Goal: Transaction & Acquisition: Purchase product/service

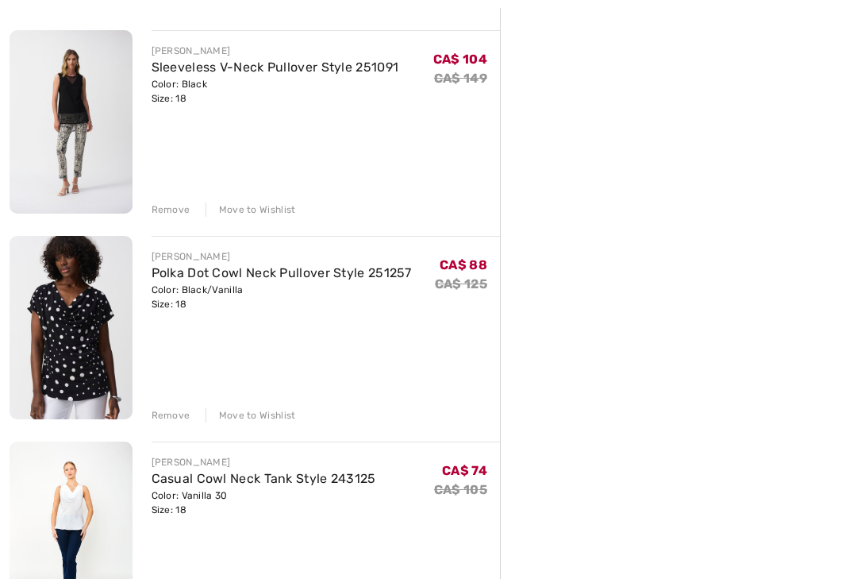
scroll to position [1048, 0]
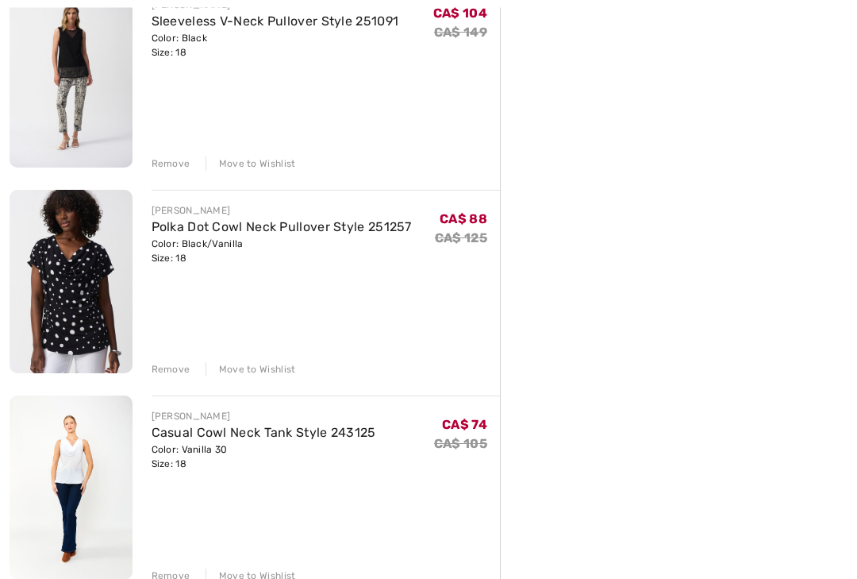
click at [167, 363] on div "Remove" at bounding box center [171, 370] width 39 height 14
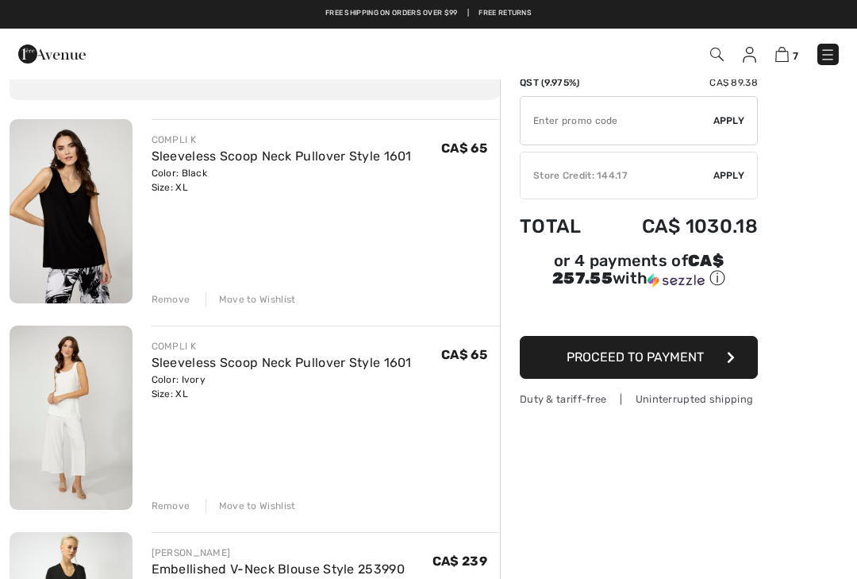
scroll to position [0, 0]
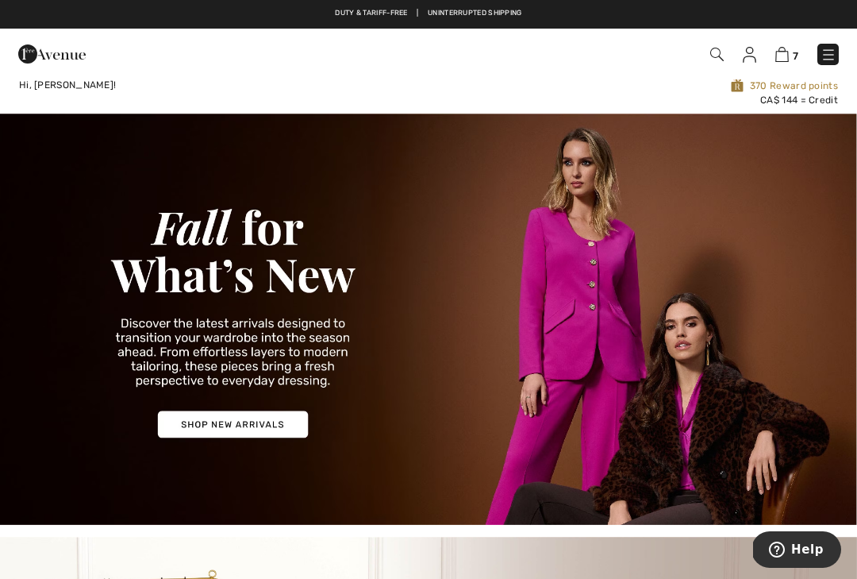
click at [832, 56] on img at bounding box center [829, 55] width 16 height 16
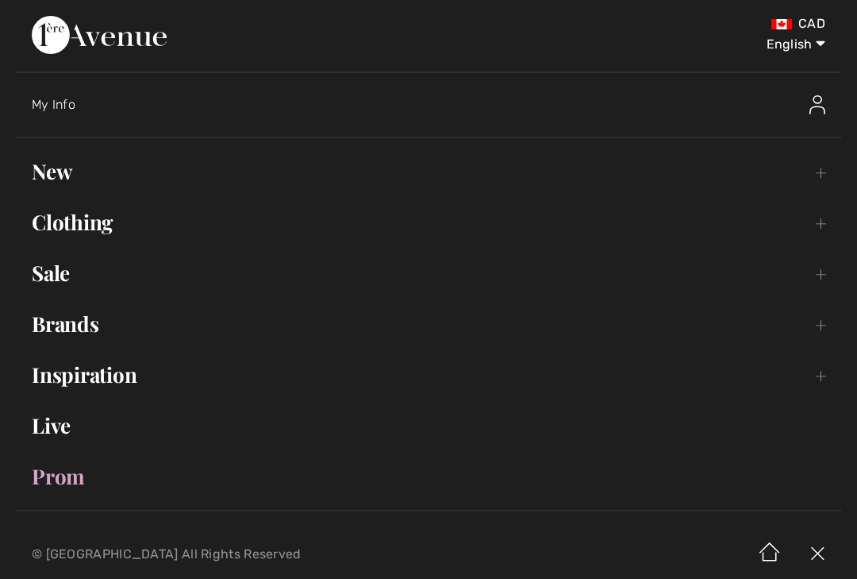
click at [73, 163] on link "New Toggle submenu" at bounding box center [428, 171] width 825 height 35
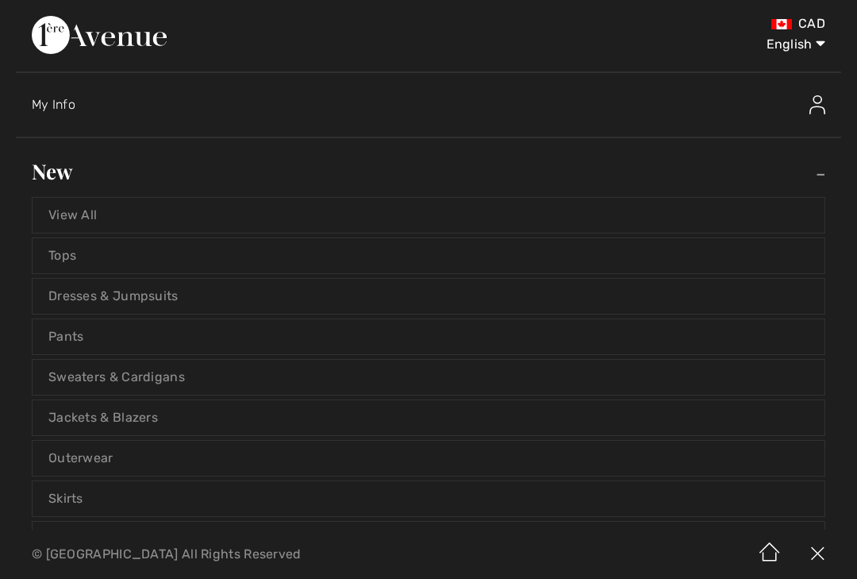
click at [86, 214] on link "View All" at bounding box center [429, 215] width 792 height 35
click at [94, 207] on link "View All" at bounding box center [429, 215] width 792 height 35
click at [72, 210] on link "View All" at bounding box center [429, 215] width 792 height 35
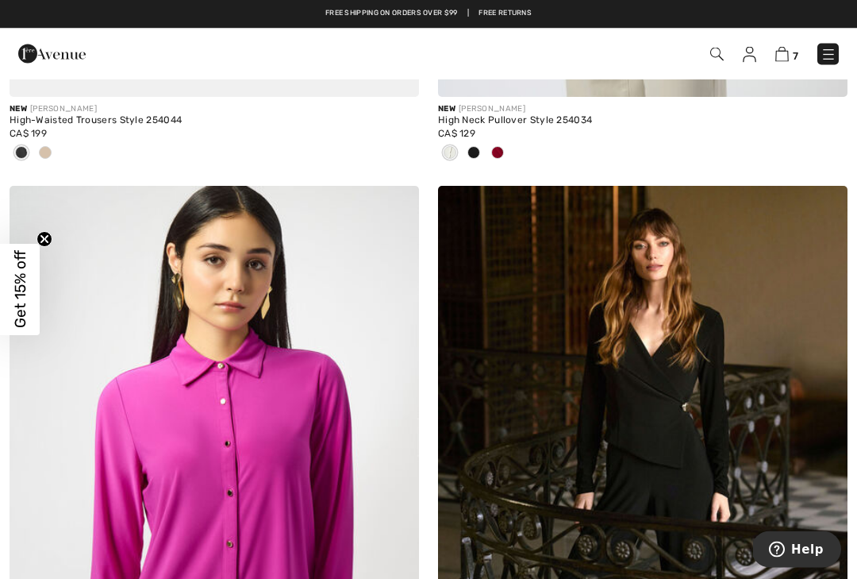
scroll to position [2794, 0]
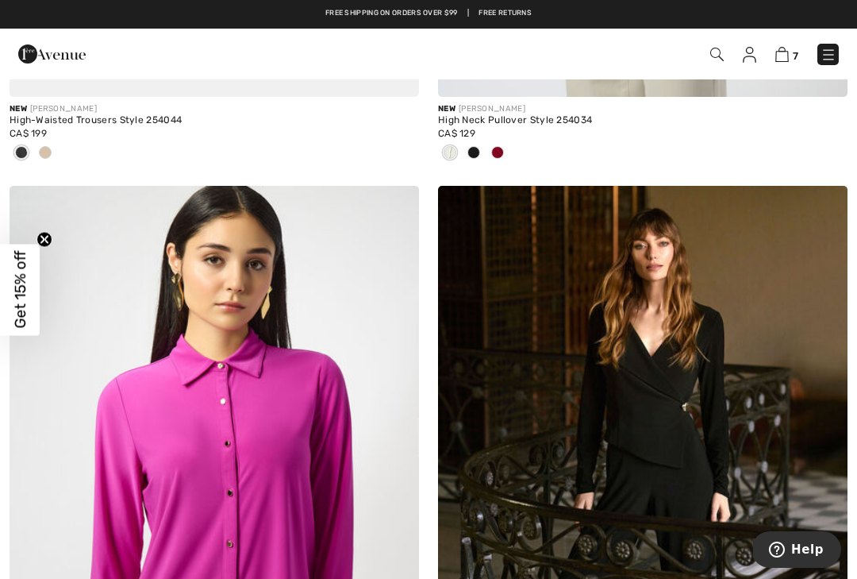
click at [833, 51] on img at bounding box center [829, 55] width 16 height 16
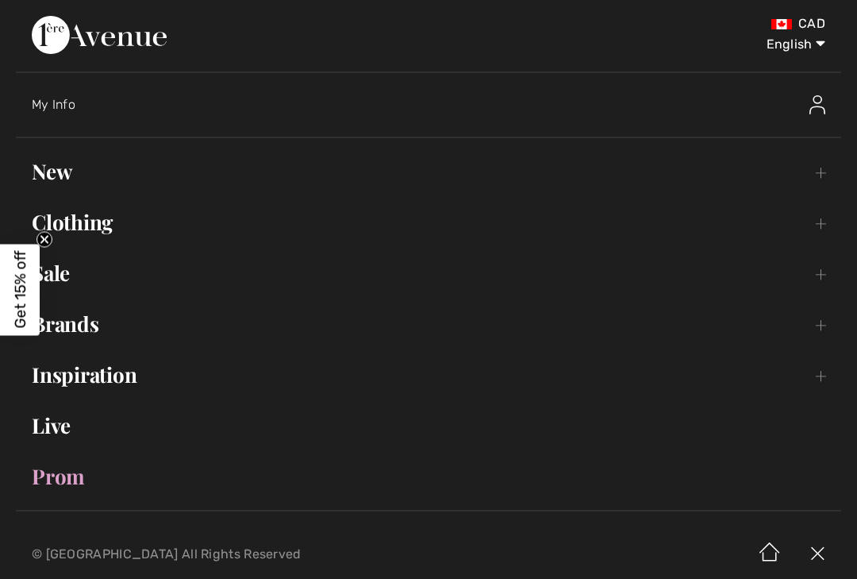
click at [113, 220] on link "Clothing Toggle submenu" at bounding box center [428, 222] width 825 height 35
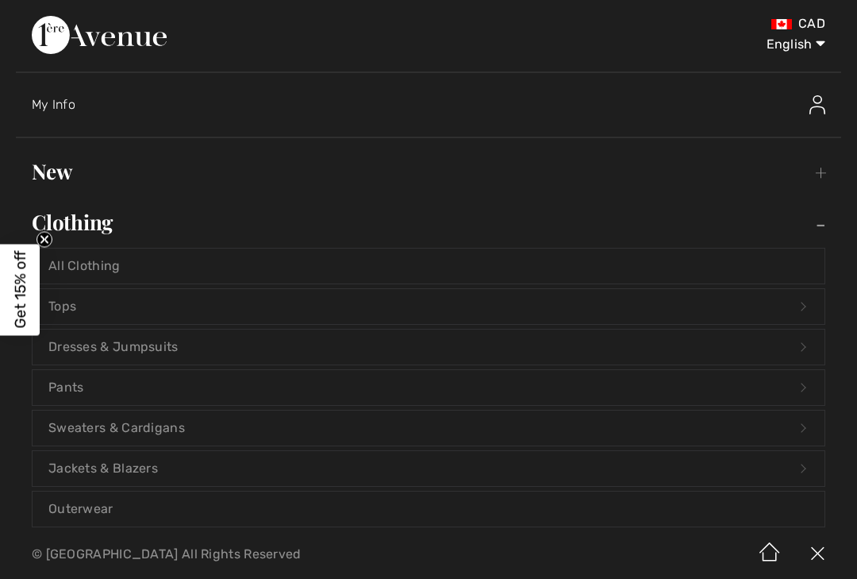
click at [583, 306] on link "Tops Open submenu" at bounding box center [429, 306] width 792 height 35
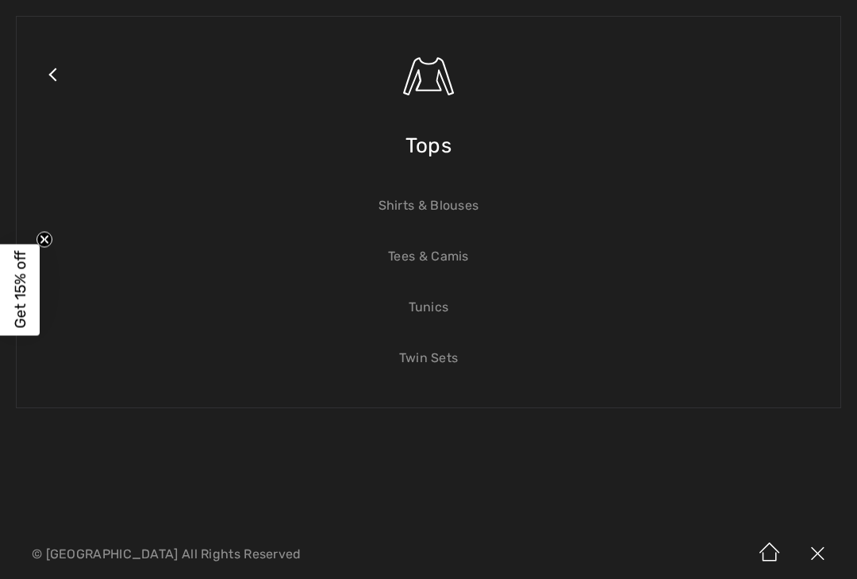
click at [456, 315] on link "Tunics" at bounding box center [429, 307] width 792 height 35
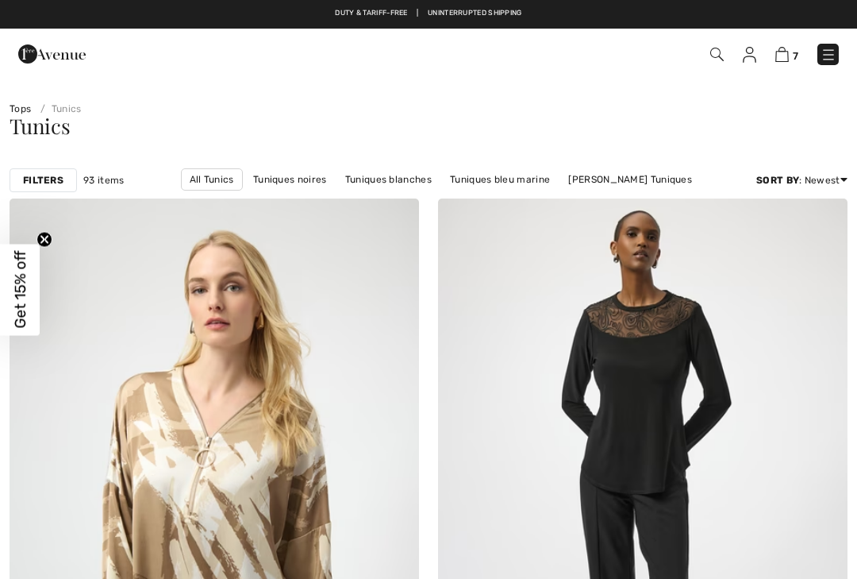
checkbox input "true"
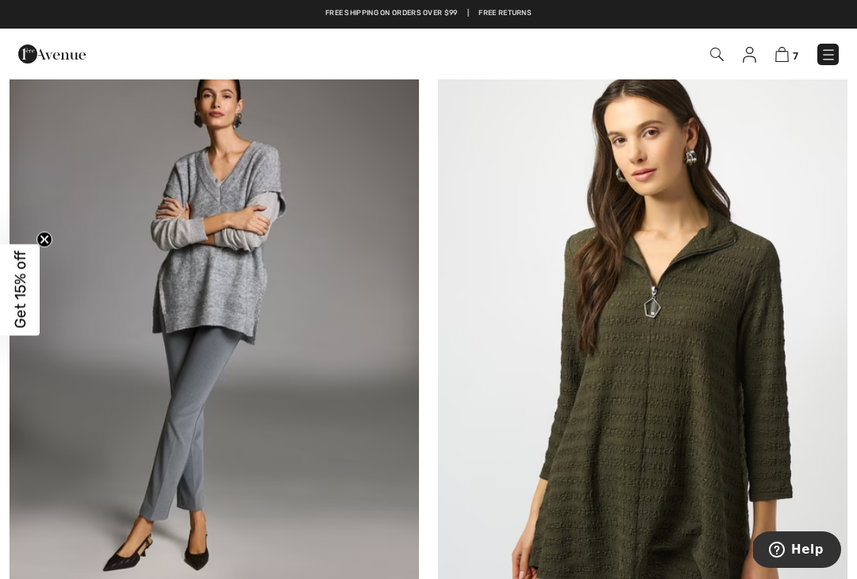
scroll to position [838, 0]
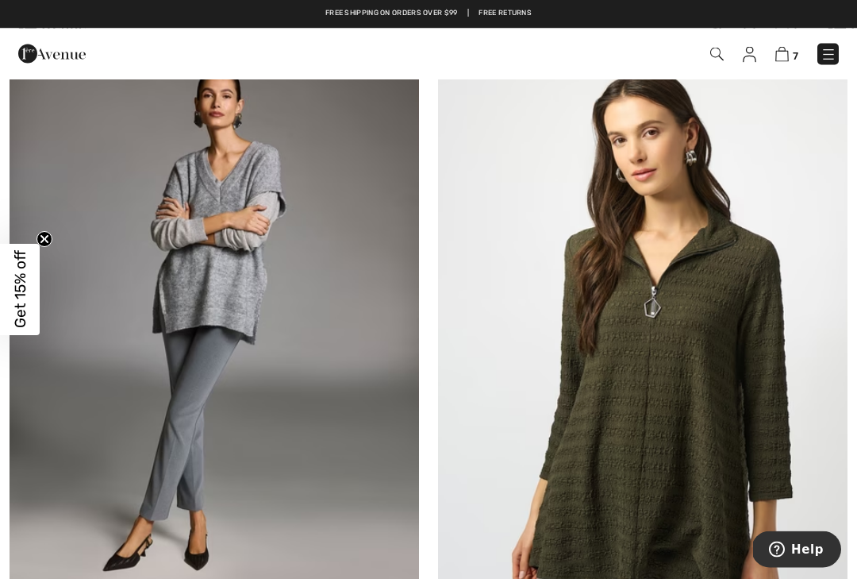
click at [282, 279] on img at bounding box center [215, 344] width 410 height 614
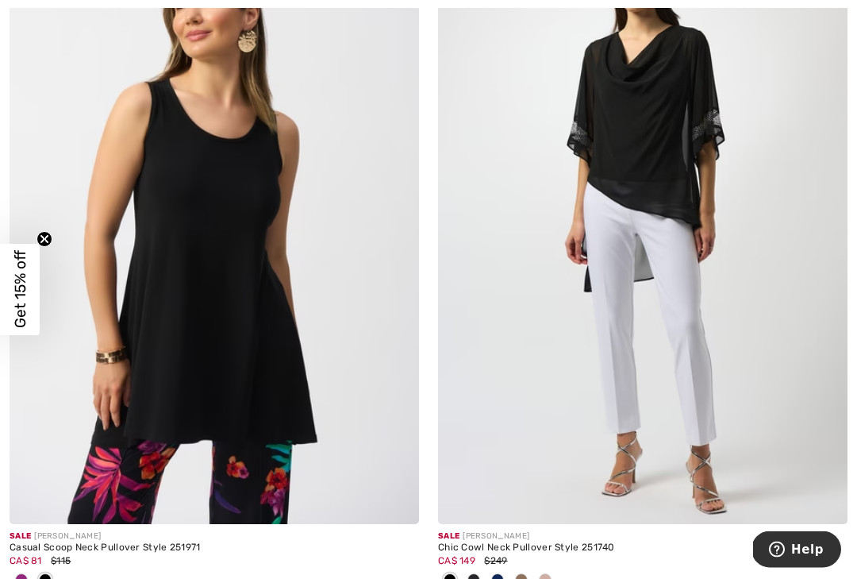
scroll to position [12329, 0]
click at [252, 147] on img at bounding box center [215, 217] width 410 height 614
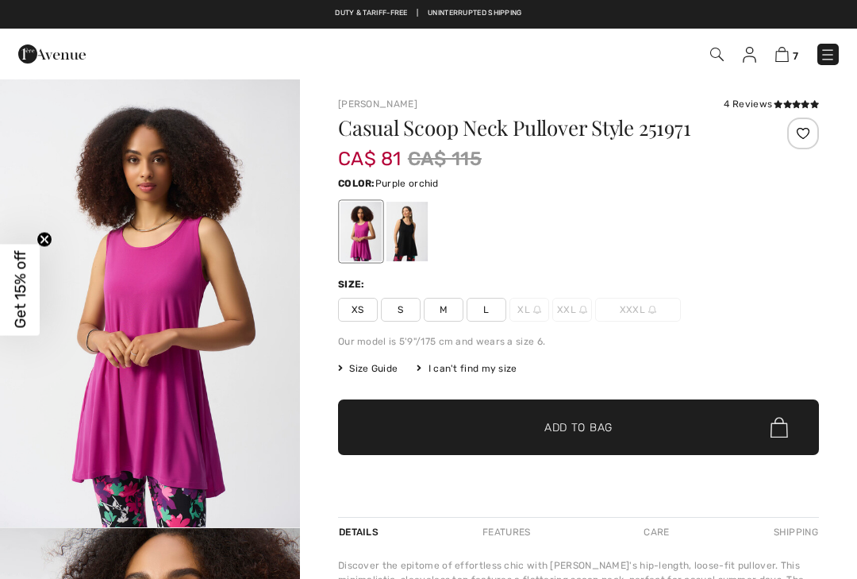
scroll to position [55, 0]
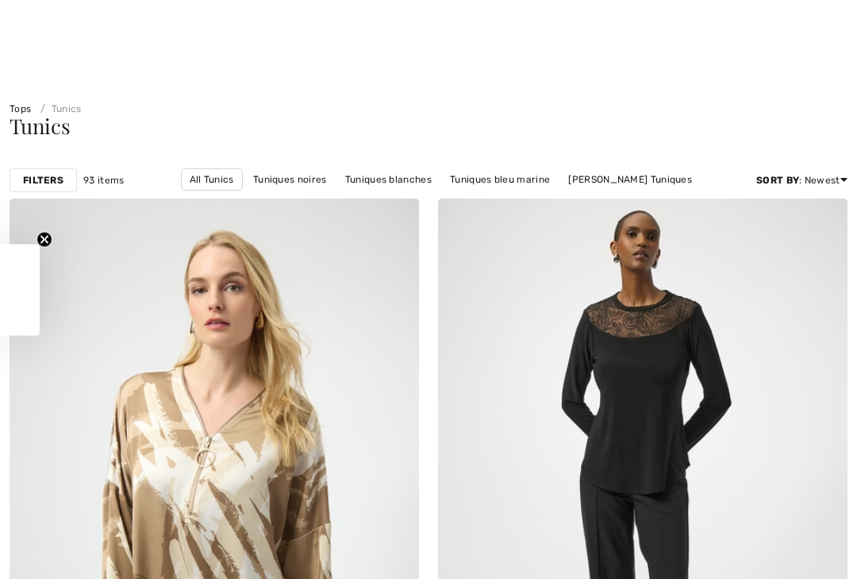
checkbox input "true"
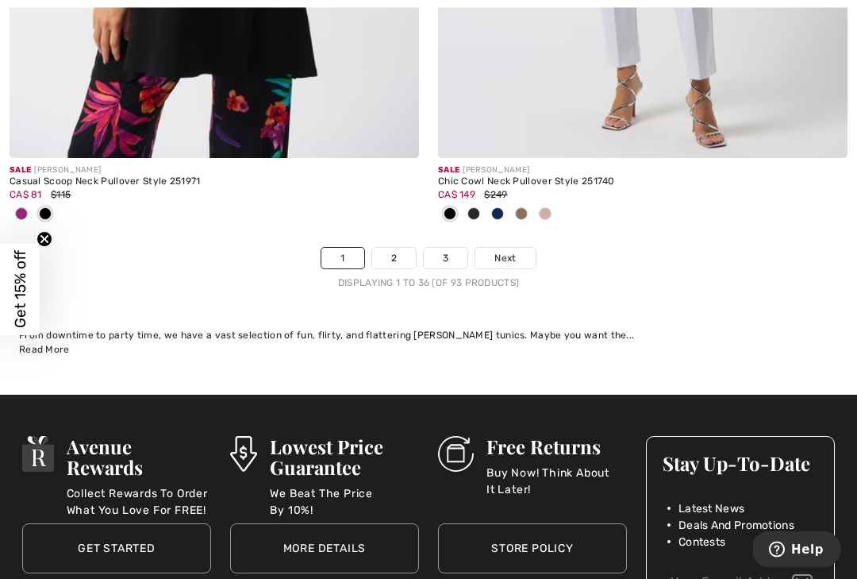
scroll to position [12695, 0]
click at [399, 248] on link "2" at bounding box center [394, 258] width 44 height 21
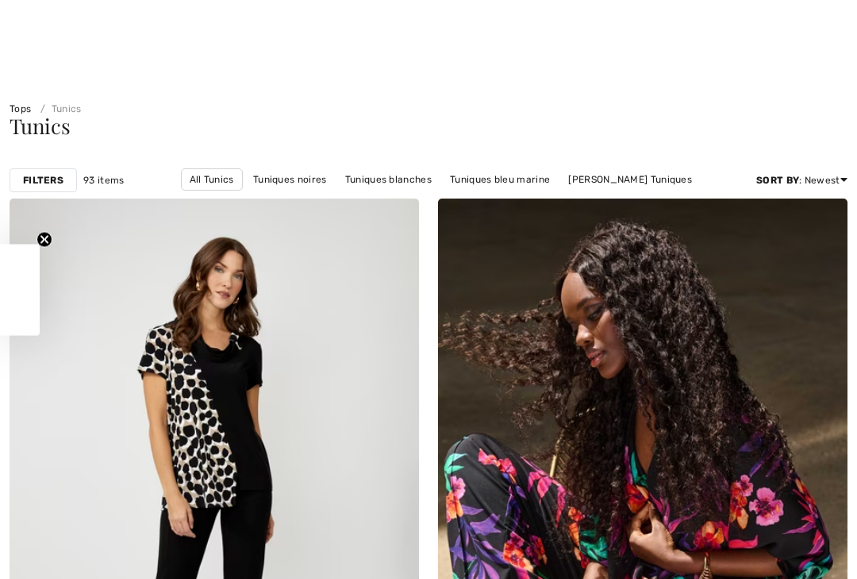
checkbox input "true"
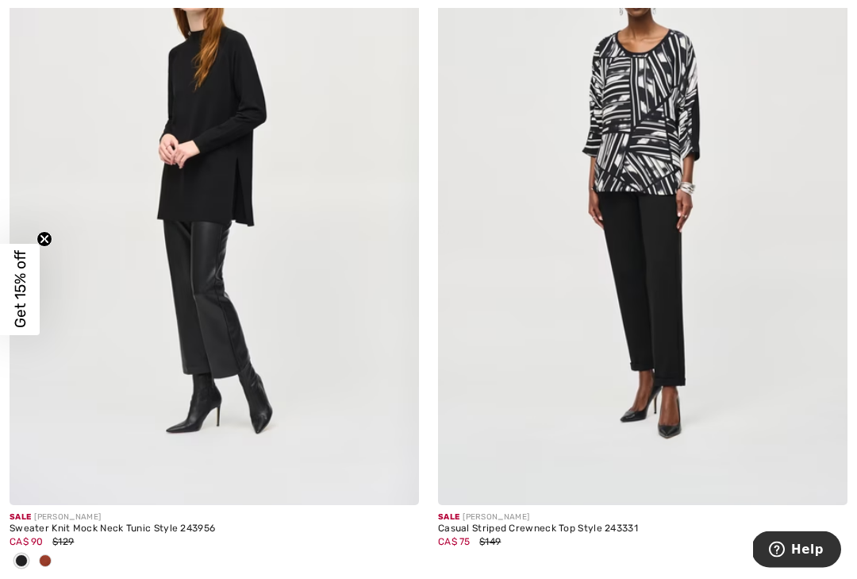
scroll to position [7369, 0]
click at [228, 106] on img at bounding box center [215, 197] width 410 height 614
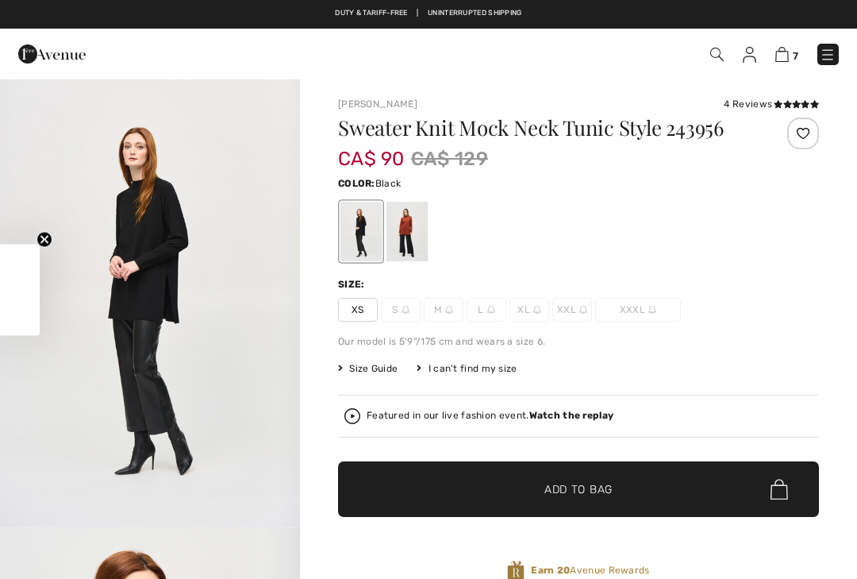
scroll to position [8, 0]
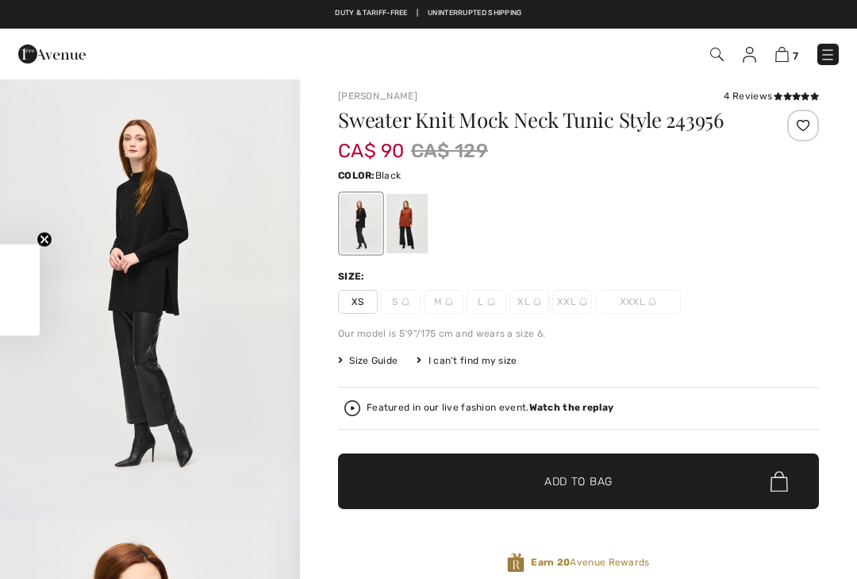
click at [417, 214] on div at bounding box center [407, 224] width 41 height 60
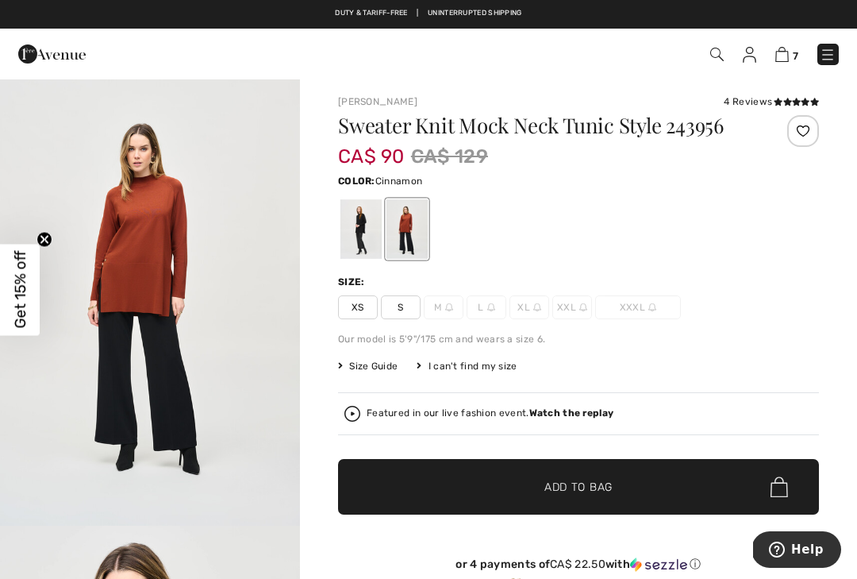
scroll to position [0, 0]
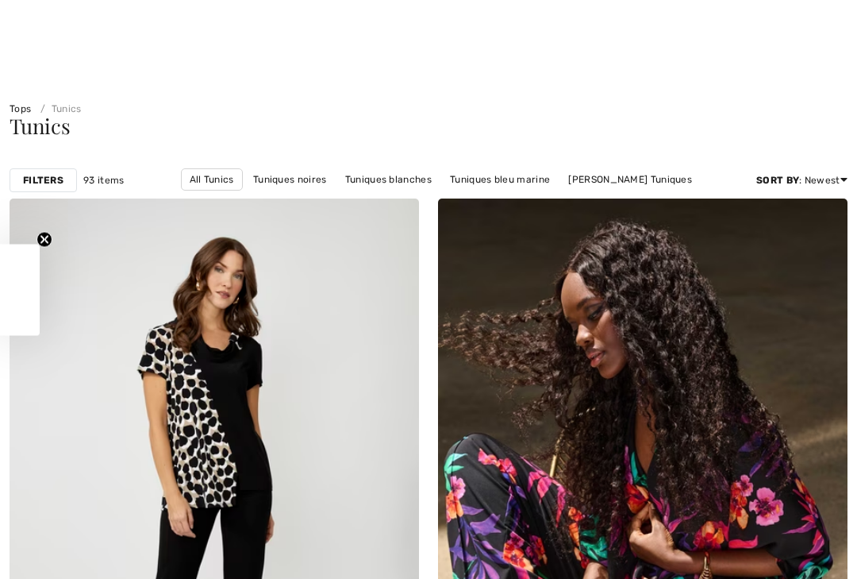
checkbox input "true"
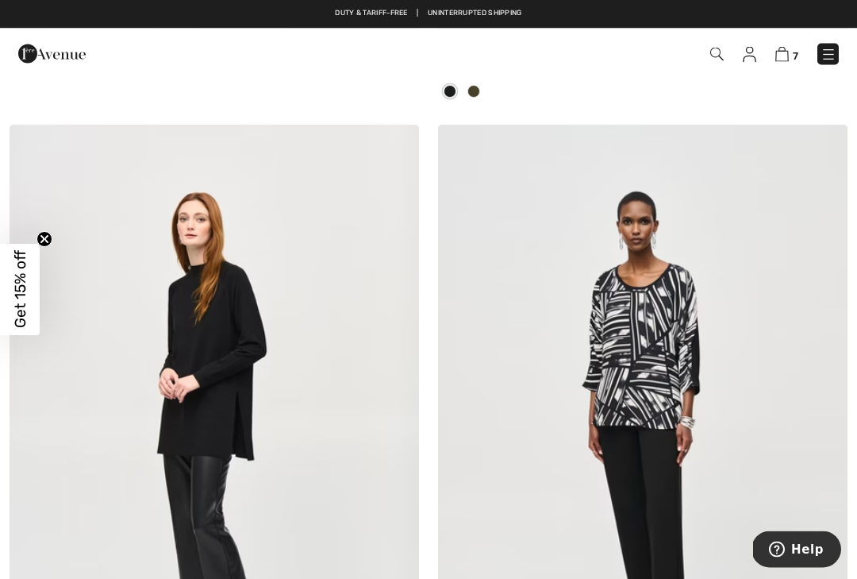
scroll to position [7135, 0]
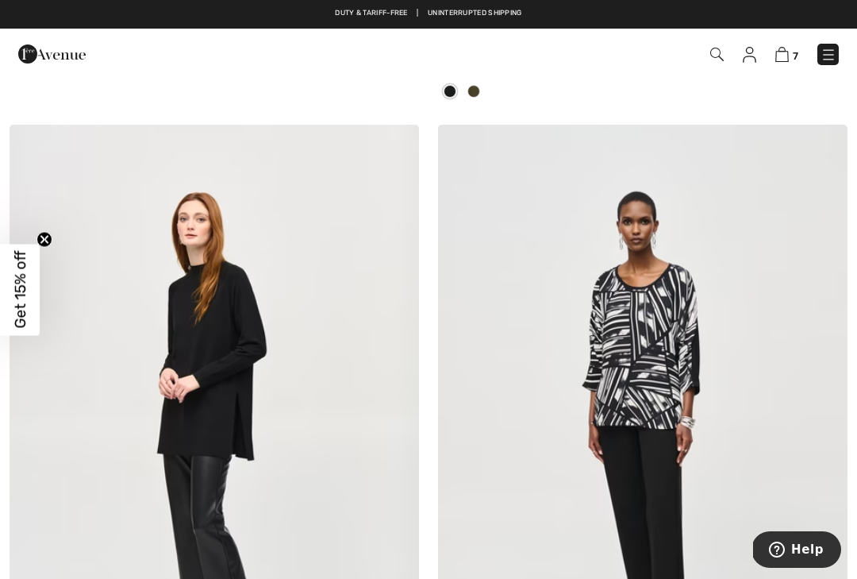
click at [830, 50] on img at bounding box center [829, 55] width 16 height 16
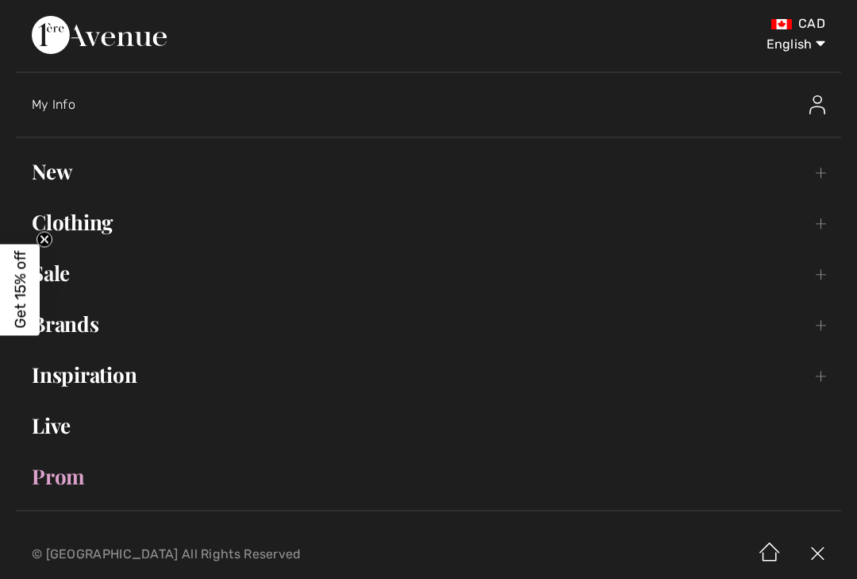
click at [112, 219] on link "Clothing Toggle submenu" at bounding box center [428, 222] width 825 height 35
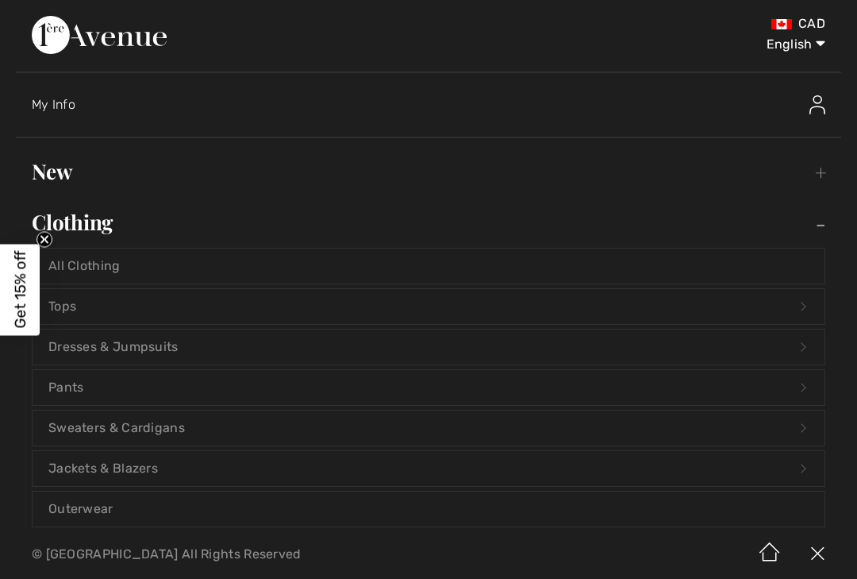
click at [137, 305] on link "Tops Open submenu" at bounding box center [429, 306] width 792 height 35
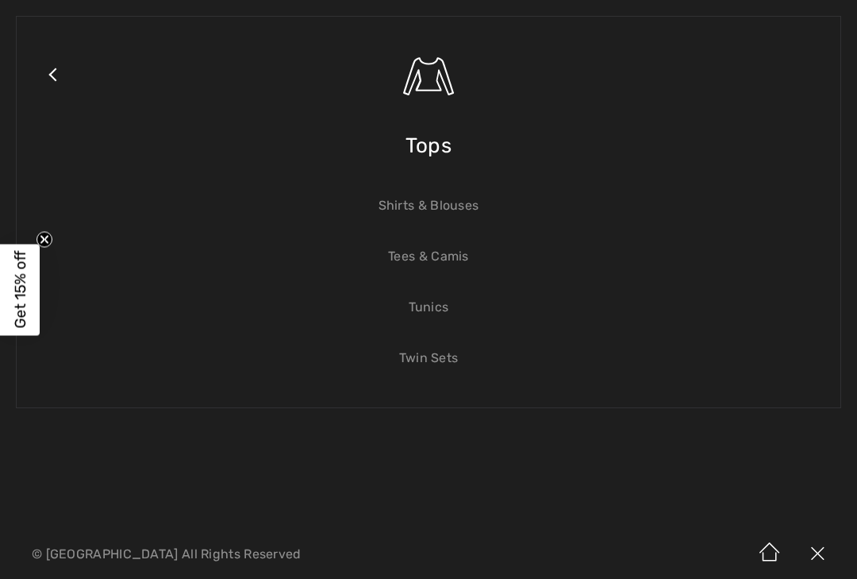
click at [448, 145] on span "Tops" at bounding box center [429, 145] width 46 height 56
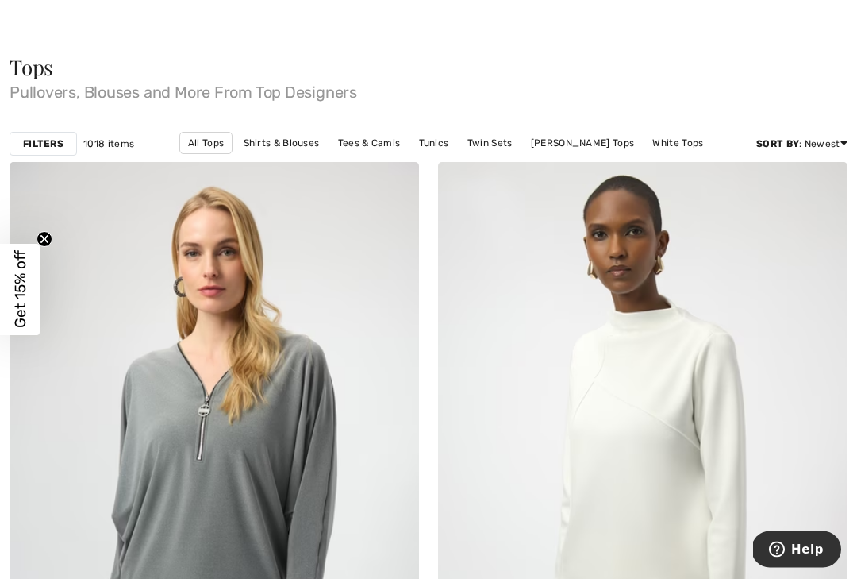
scroll to position [44, 0]
click at [57, 129] on div "Filters 1018 items All Tops Shirts & Blouses Tees & Camis Tunics Twin Sets Jose…" at bounding box center [428, 143] width 857 height 37
click at [60, 137] on strong "Filters" at bounding box center [43, 143] width 40 height 14
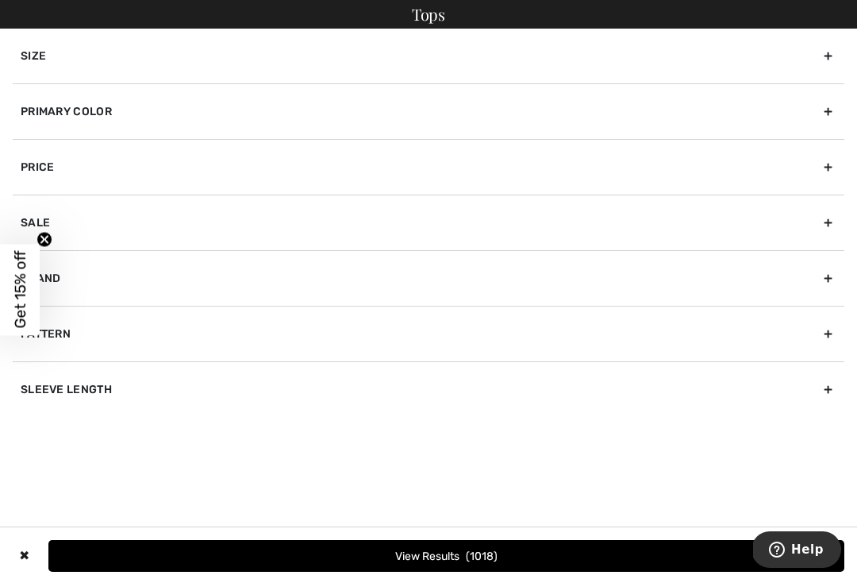
click at [55, 133] on div "Primary Color" at bounding box center [429, 111] width 832 height 56
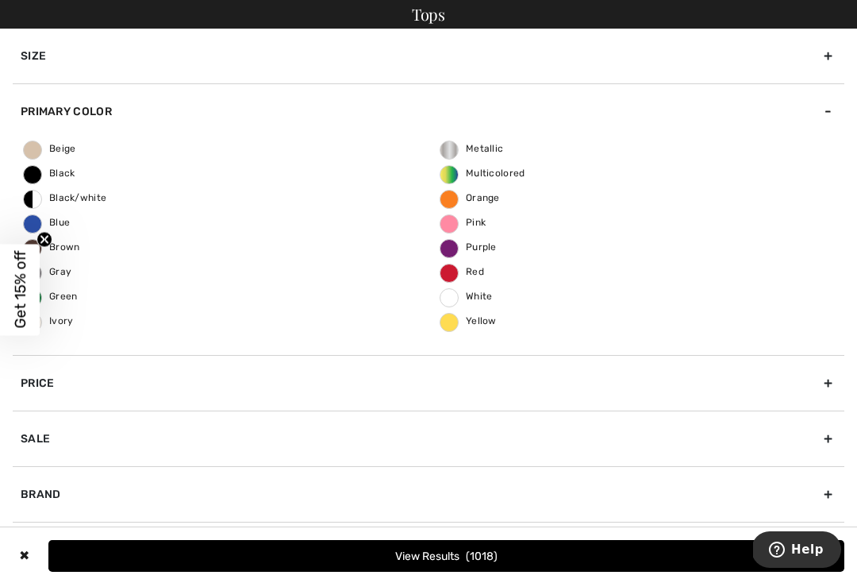
scroll to position [37, 0]
click at [833, 44] on div "Size" at bounding box center [429, 56] width 832 height 55
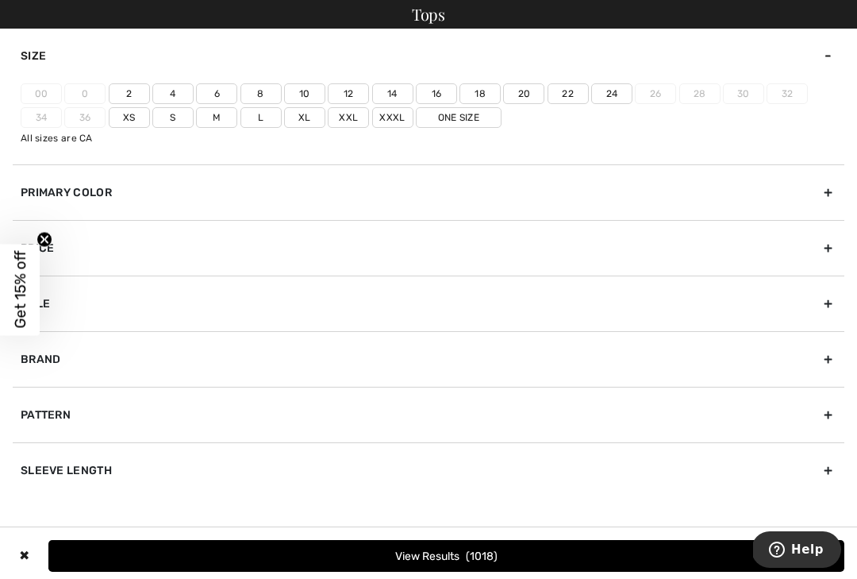
click at [485, 94] on label "18" at bounding box center [480, 93] width 41 height 21
click at [0, 0] on input"] "18" at bounding box center [0, 0] width 0 height 0
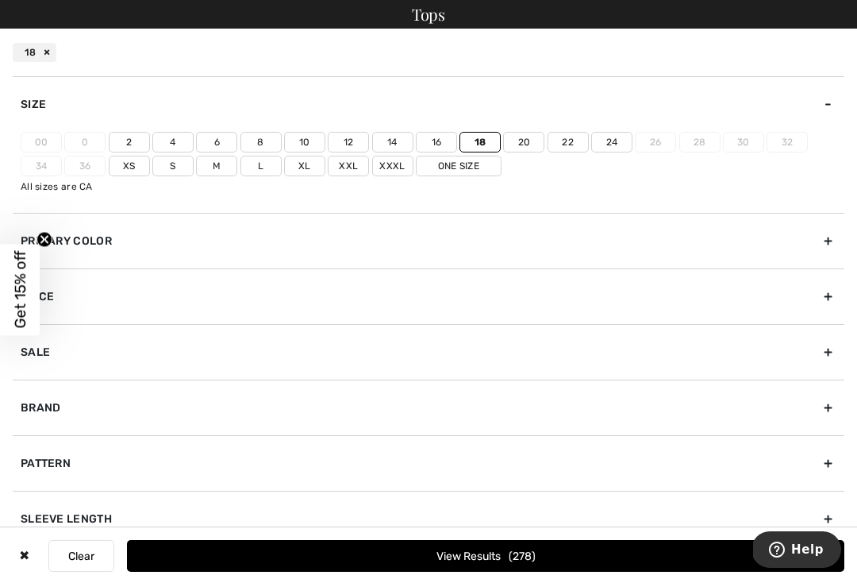
click at [311, 171] on label "Xl" at bounding box center [304, 166] width 41 height 21
click at [0, 0] on input"] "Xl" at bounding box center [0, 0] width 0 height 0
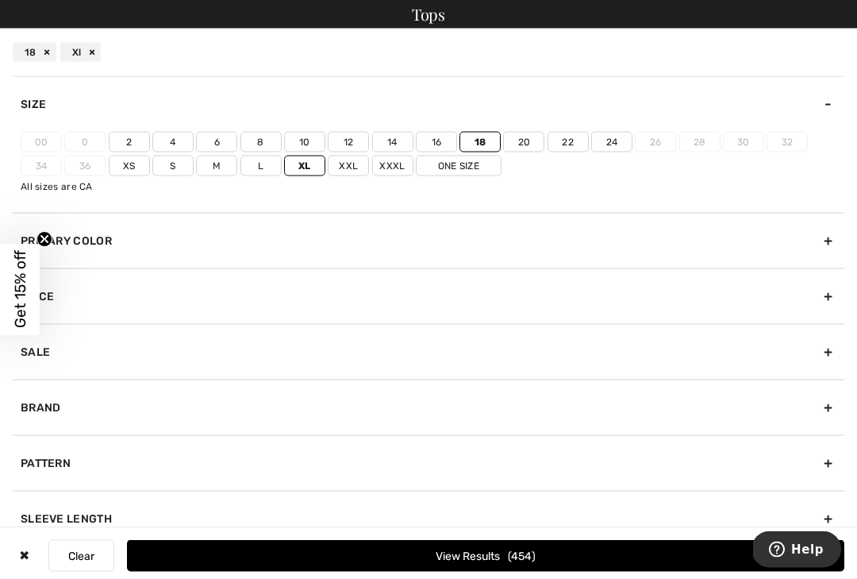
scroll to position [397, 0]
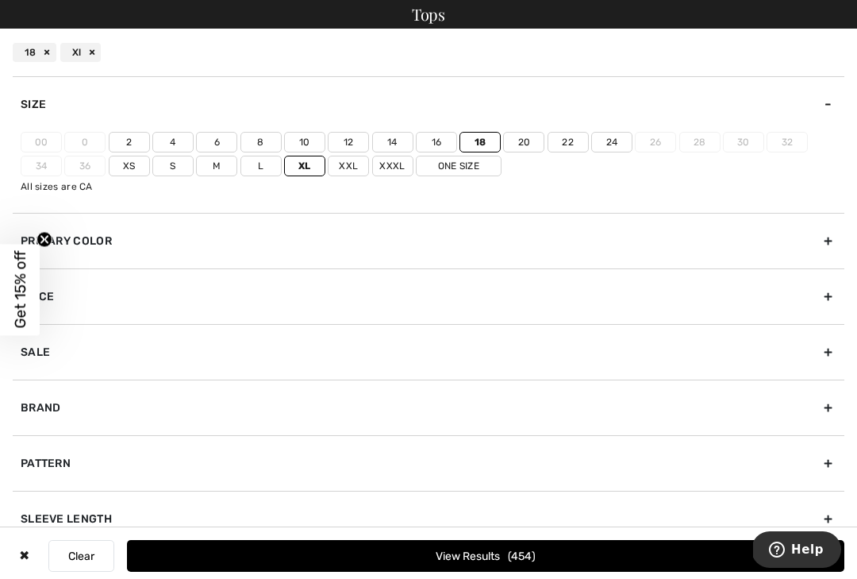
click at [834, 510] on div "Sleeve length" at bounding box center [429, 518] width 832 height 56
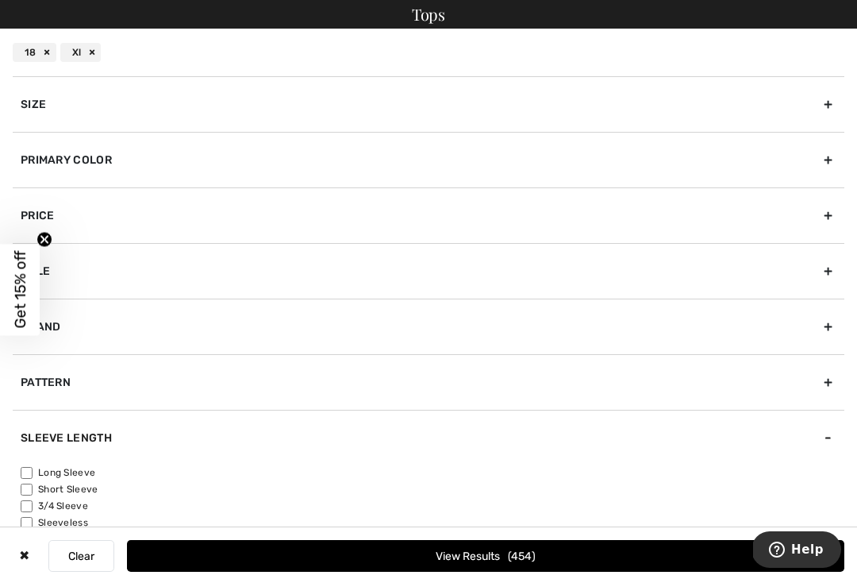
click at [97, 470] on label "Long Sleeve" at bounding box center [433, 472] width 824 height 14
click at [33, 470] on input"] "Long Sleeve" at bounding box center [27, 473] width 12 height 12
checkbox input"] "true"
click at [472, 571] on button "View Results 163" at bounding box center [485, 556] width 717 height 32
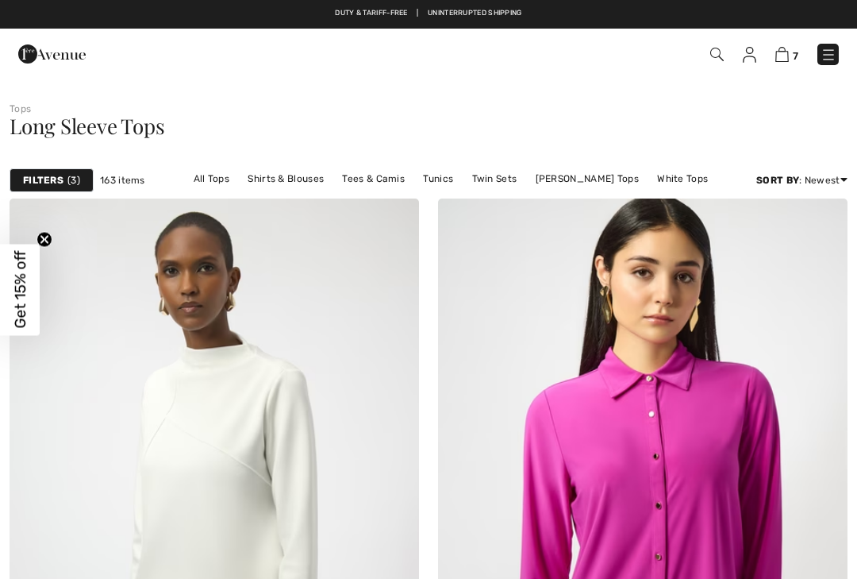
checkbox input "true"
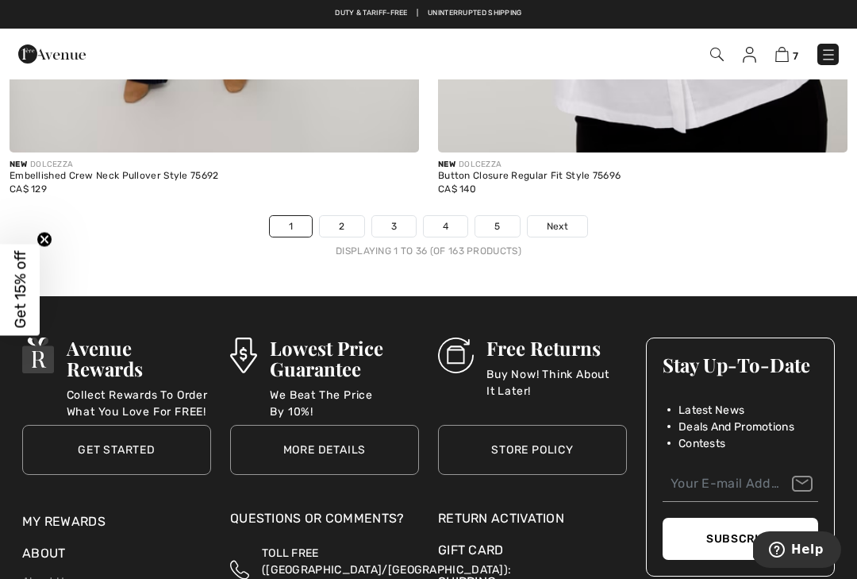
scroll to position [12518, 0]
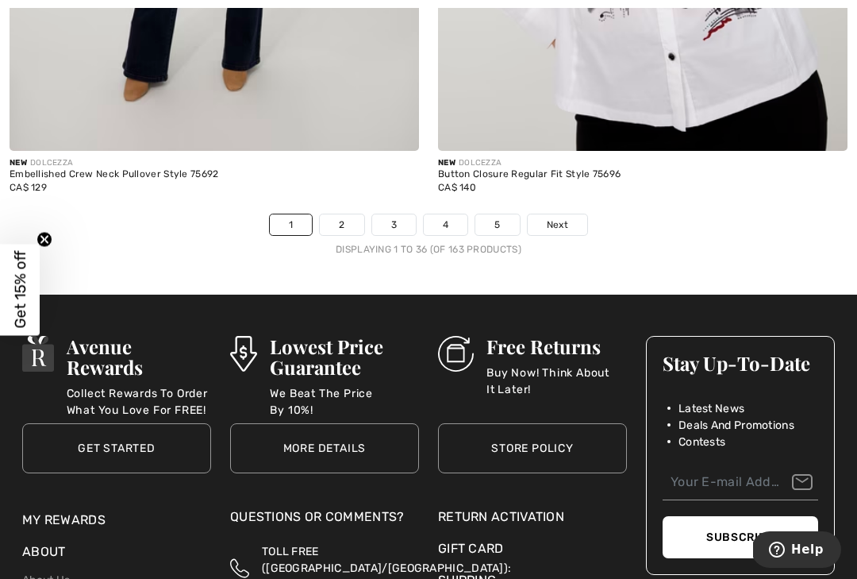
click at [351, 219] on link "2" at bounding box center [342, 224] width 44 height 21
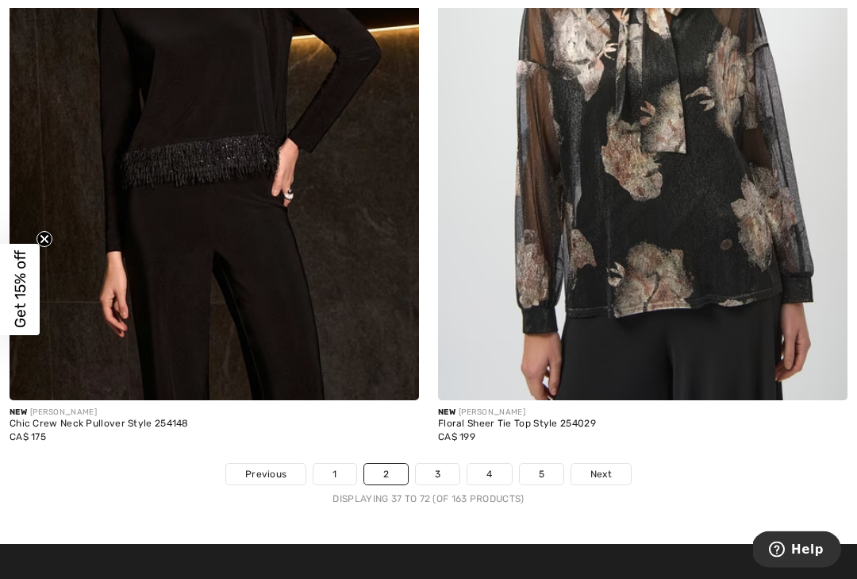
scroll to position [12531, 0]
click at [442, 465] on link "3" at bounding box center [438, 473] width 44 height 21
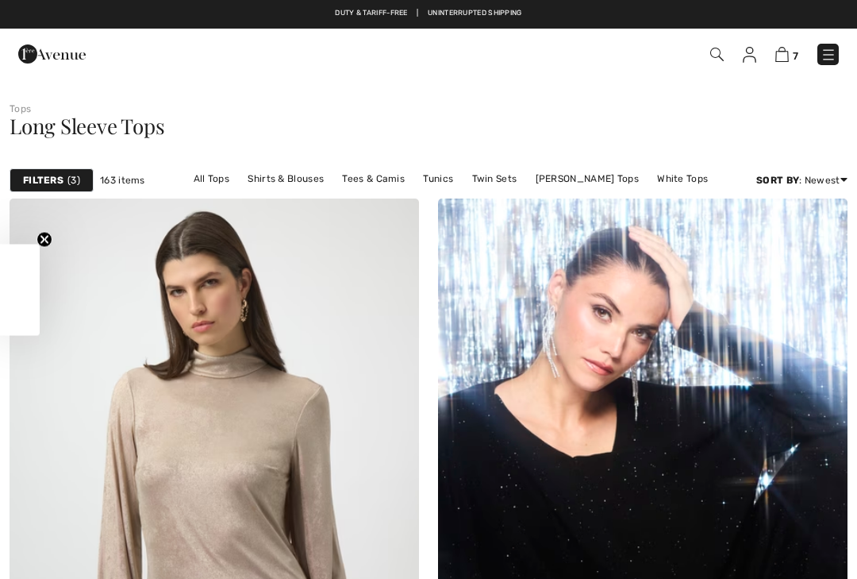
scroll to position [102, 0]
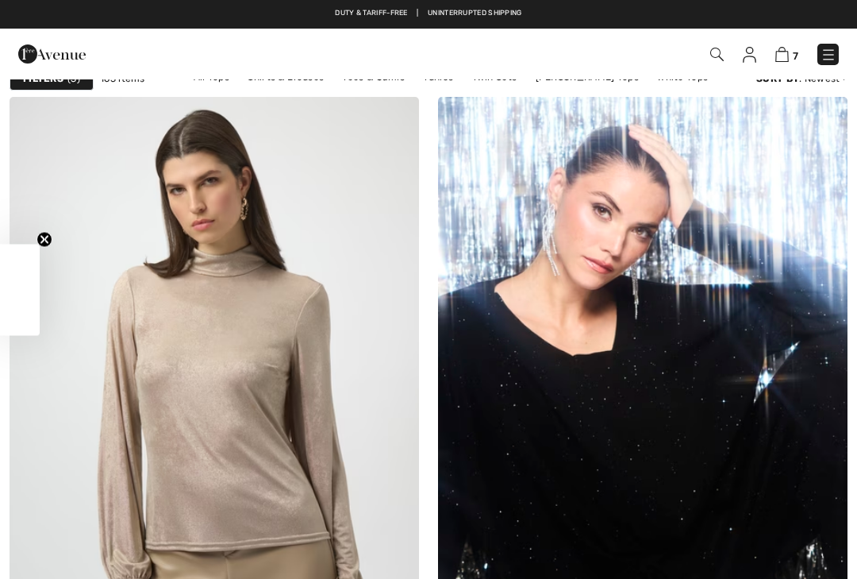
checkbox input "true"
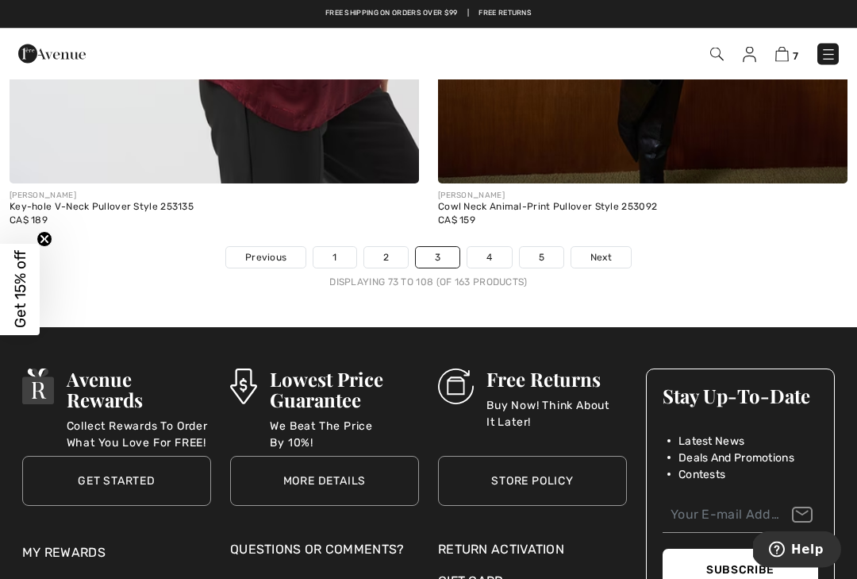
scroll to position [12512, 0]
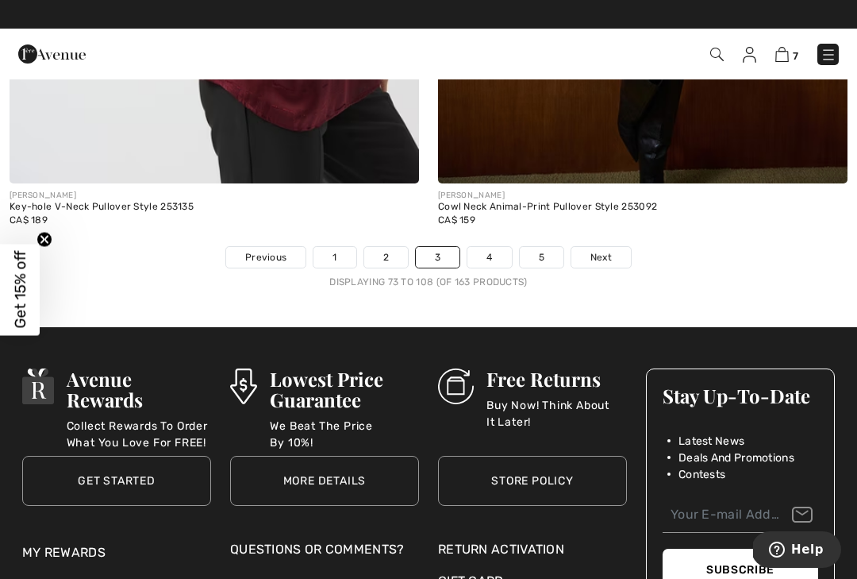
click at [498, 254] on link "4" at bounding box center [489, 257] width 44 height 21
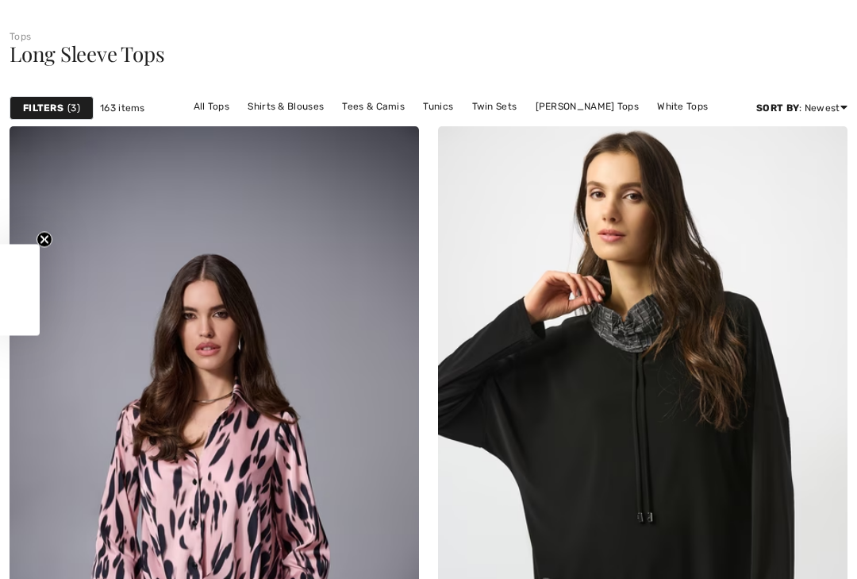
checkbox input "true"
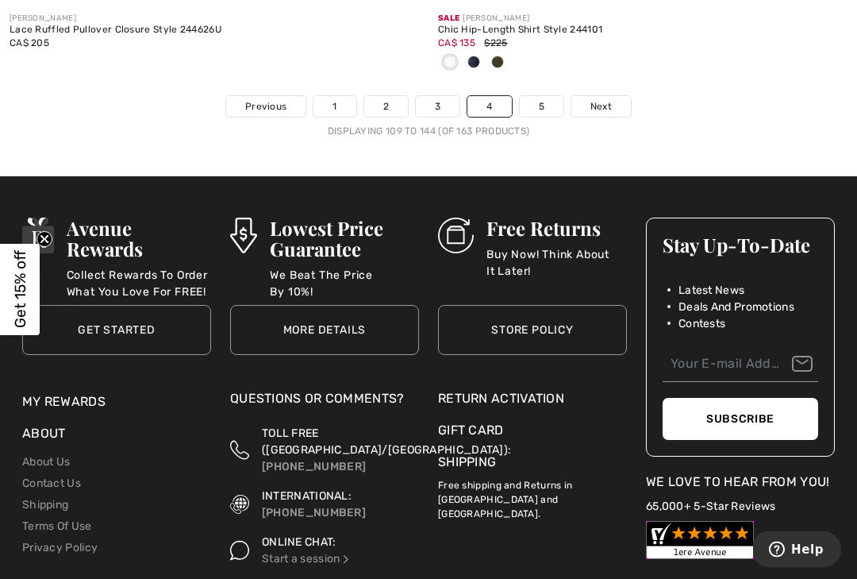
scroll to position [12741, 0]
click at [551, 96] on link "5" at bounding box center [542, 106] width 44 height 21
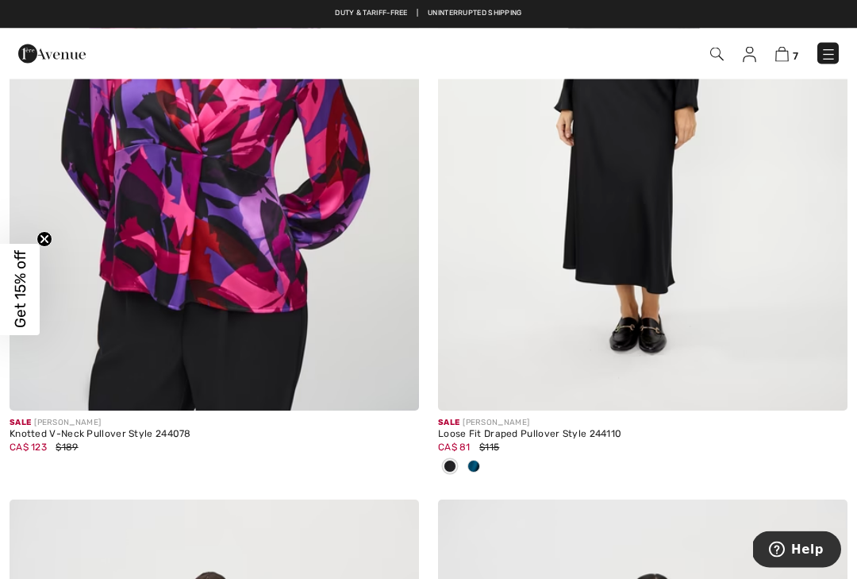
scroll to position [402, 0]
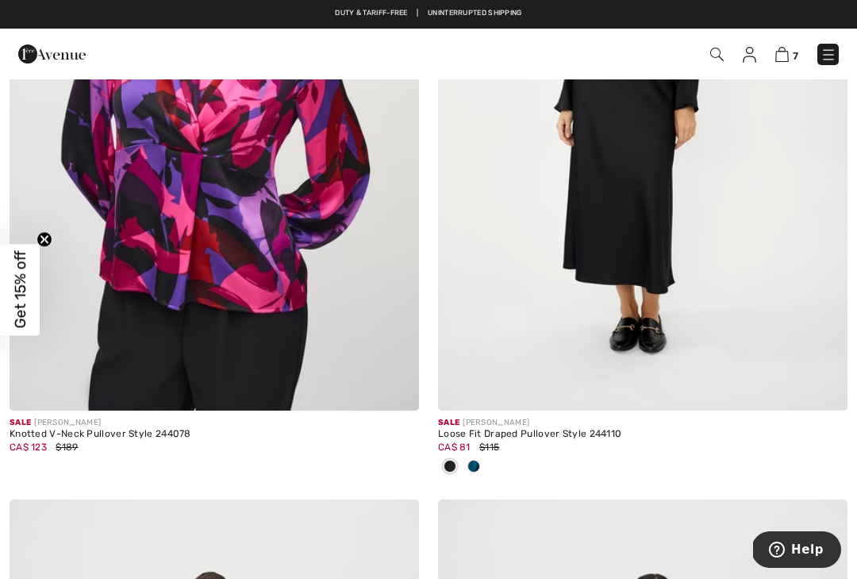
click at [847, 53] on div "7 Checkout" at bounding box center [604, 54] width 493 height 33
click at [832, 58] on img at bounding box center [829, 55] width 16 height 16
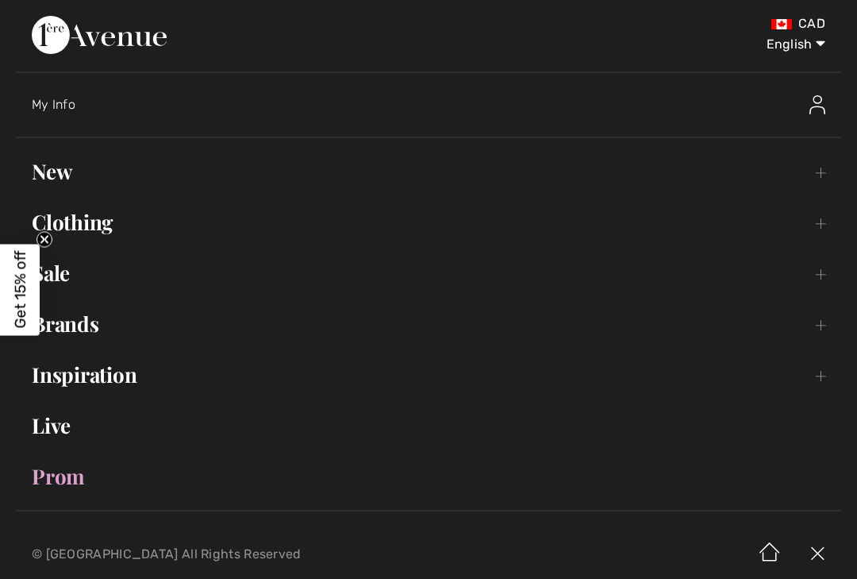
click at [107, 229] on link "Clothing Toggle submenu" at bounding box center [428, 222] width 825 height 35
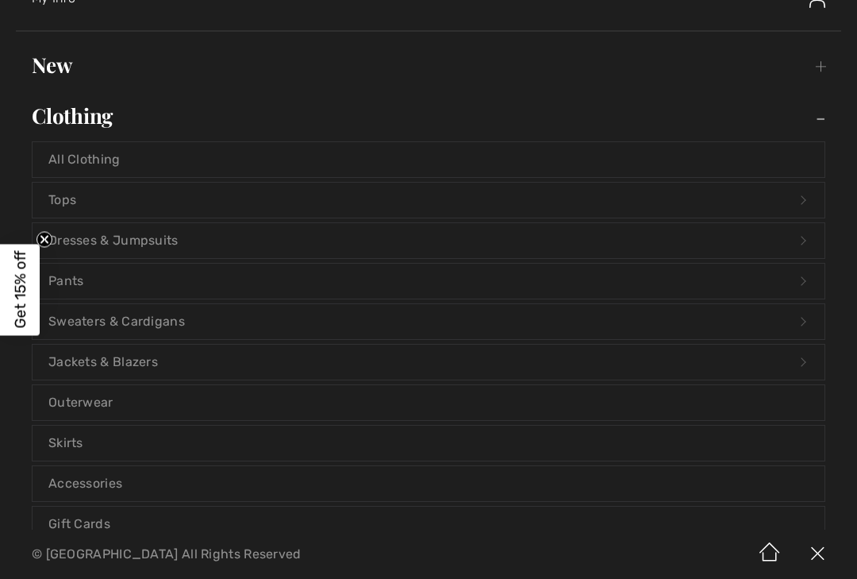
scroll to position [108, 0]
click at [379, 363] on link "Jackets & Blazers Open submenu" at bounding box center [429, 360] width 792 height 35
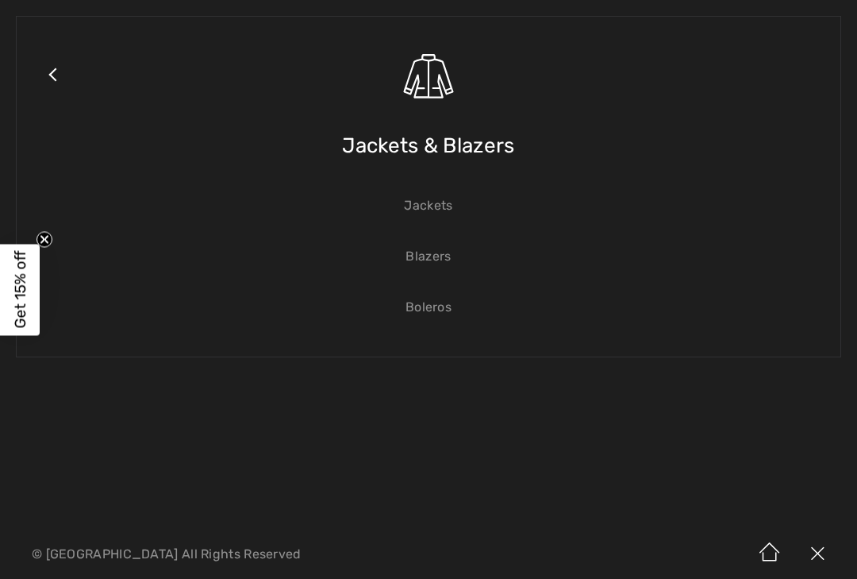
click at [525, 143] on link "Jackets & Blazers" at bounding box center [448, 95] width 752 height 124
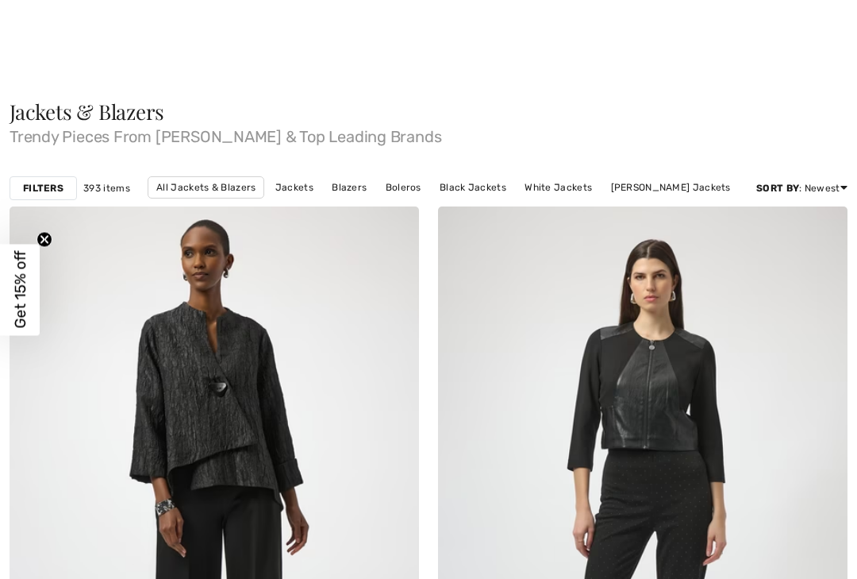
checkbox input "true"
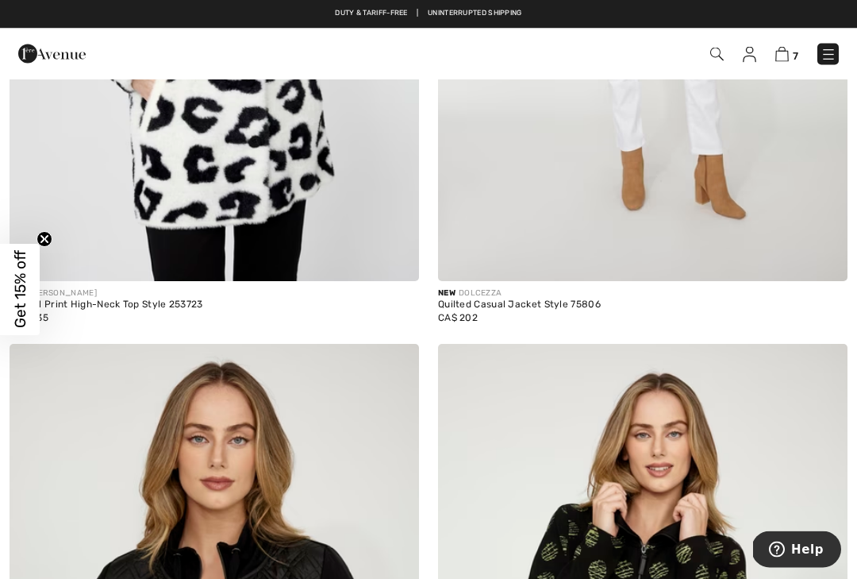
click at [837, 47] on link at bounding box center [827, 54] width 21 height 21
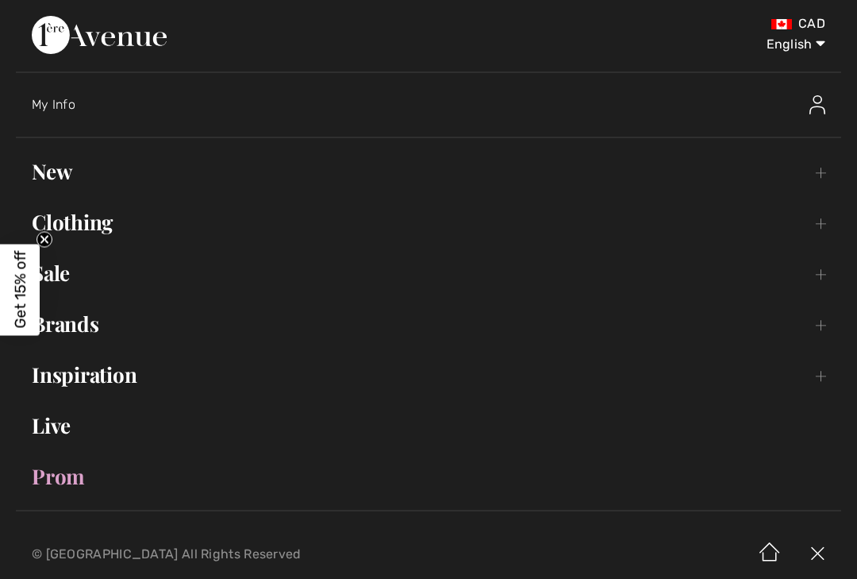
click at [118, 217] on link "Clothing Toggle submenu" at bounding box center [428, 222] width 825 height 35
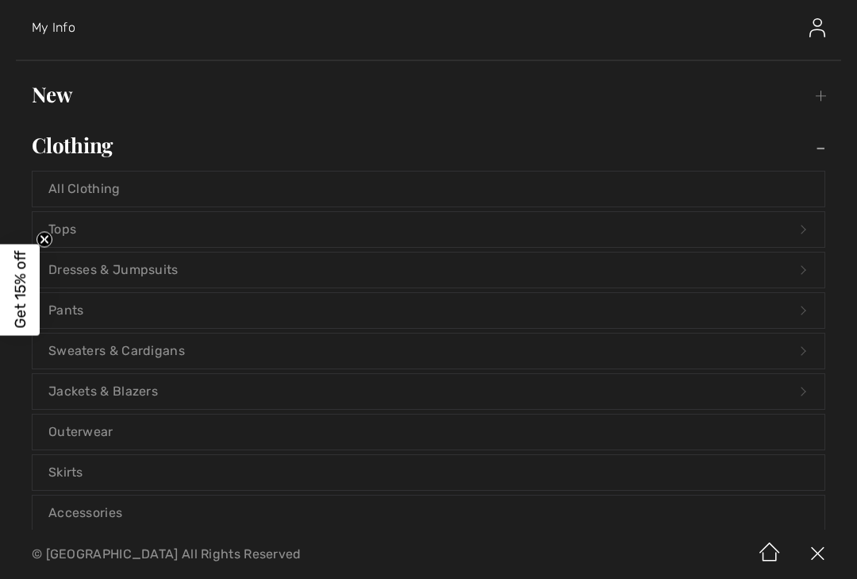
scroll to position [79, 0]
click at [214, 232] on link "Tops Open submenu" at bounding box center [429, 227] width 792 height 35
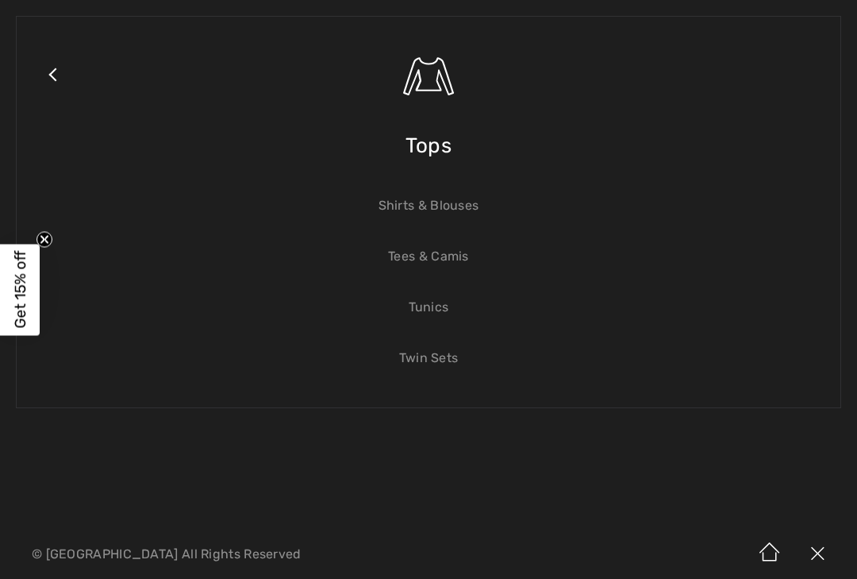
click at [490, 206] on link "Shirts & Blouses" at bounding box center [429, 205] width 792 height 35
click at [478, 203] on link "Shirts & Blouses" at bounding box center [429, 205] width 792 height 35
click at [481, 207] on link "Shirts & Blouses" at bounding box center [429, 205] width 792 height 35
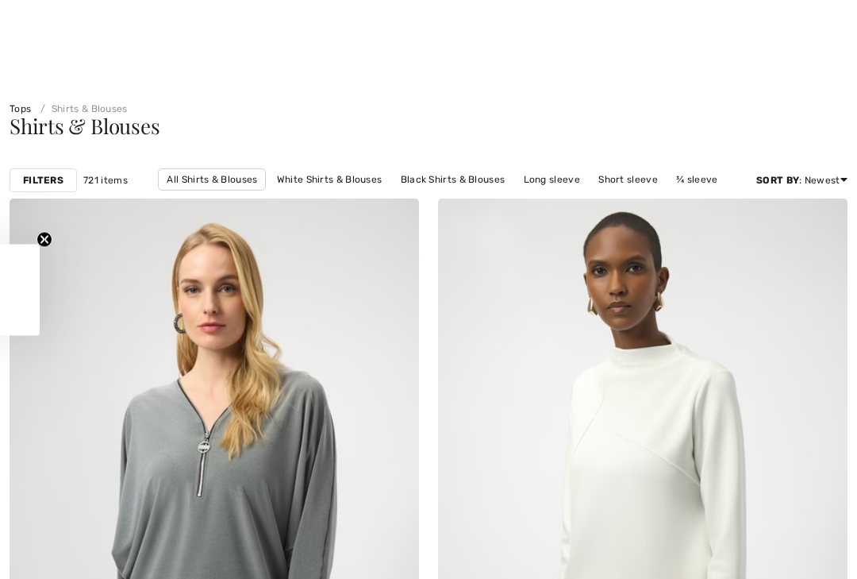
checkbox input "true"
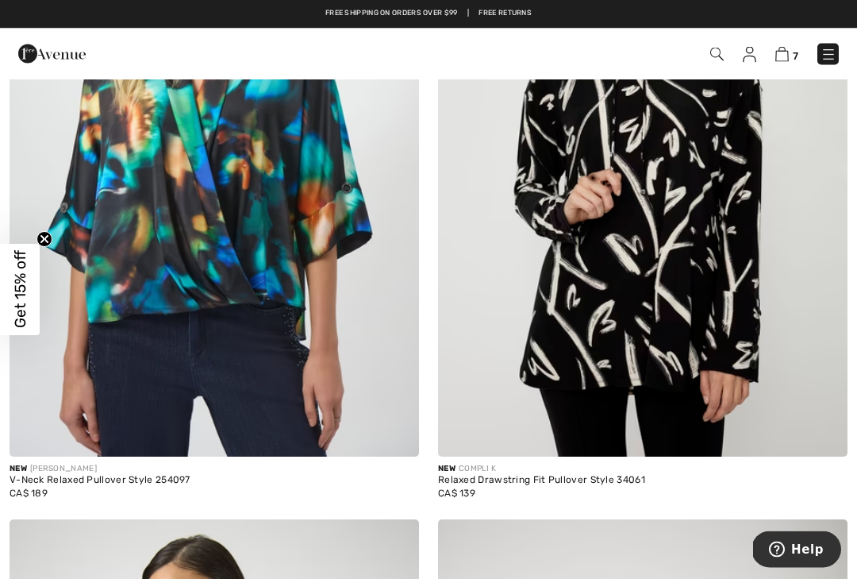
scroll to position [6688, 0]
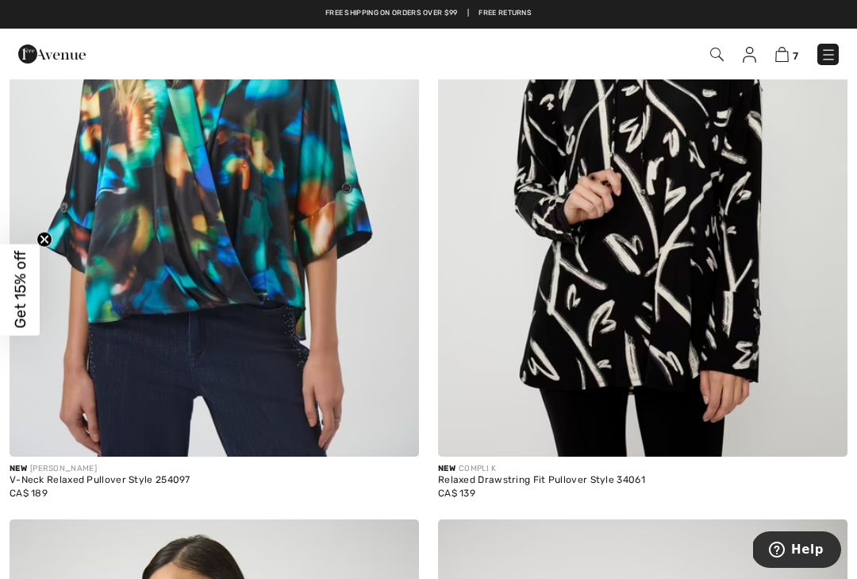
click at [835, 52] on img at bounding box center [829, 55] width 16 height 16
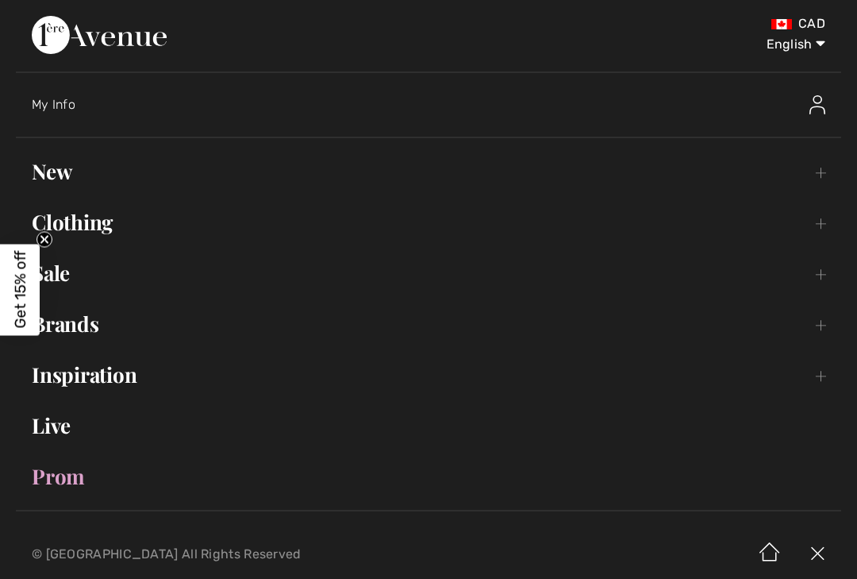
scroll to position [0, 0]
click at [833, 95] on div at bounding box center [740, 104] width 202 height 51
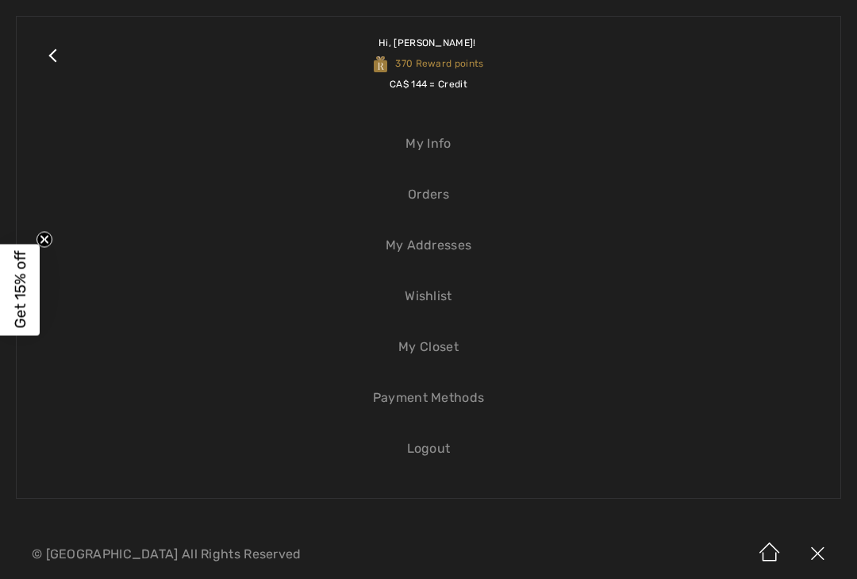
click at [56, 33] on link "Close submenu" at bounding box center [53, 64] width 40 height 62
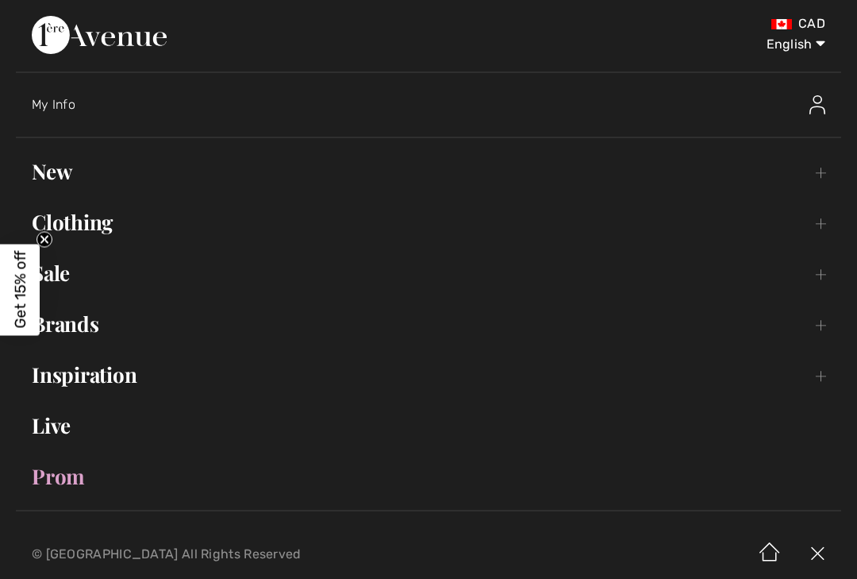
click at [828, 14] on span "English Français" at bounding box center [784, 41] width 90 height 56
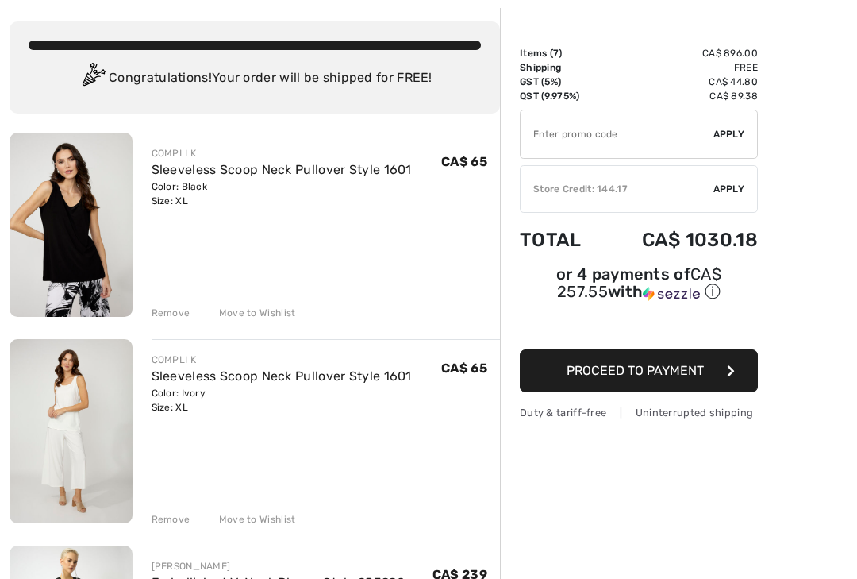
click at [321, 172] on link "Sleeveless Scoop Neck Pullover Style 1601" at bounding box center [282, 169] width 260 height 15
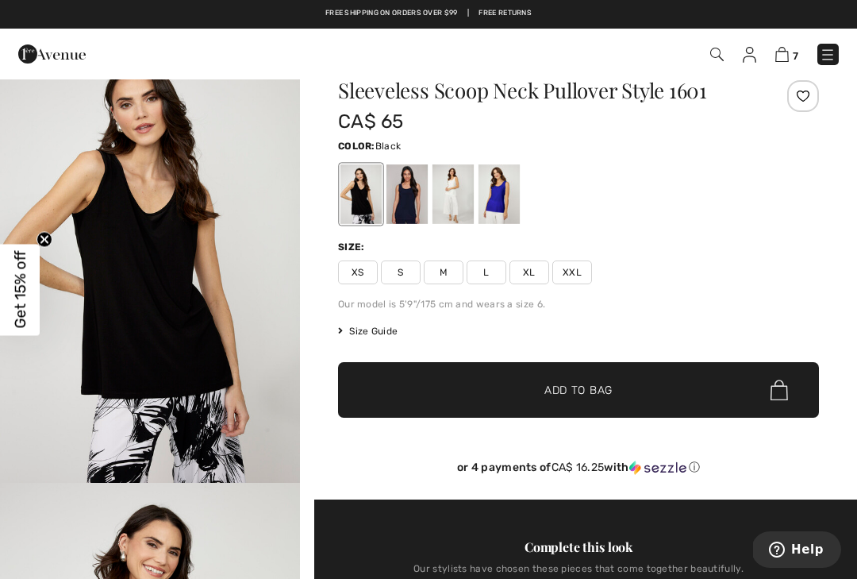
scroll to position [46, 0]
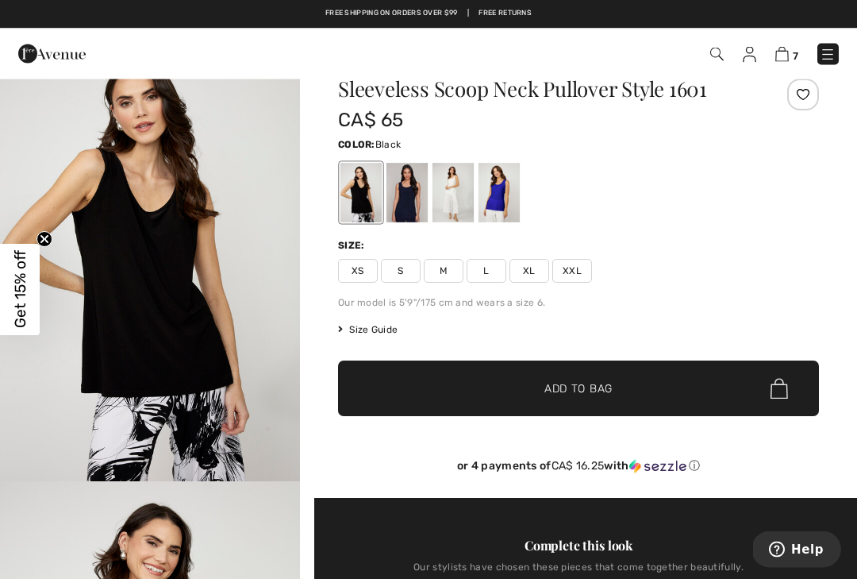
click at [394, 333] on span "Size Guide" at bounding box center [368, 330] width 60 height 14
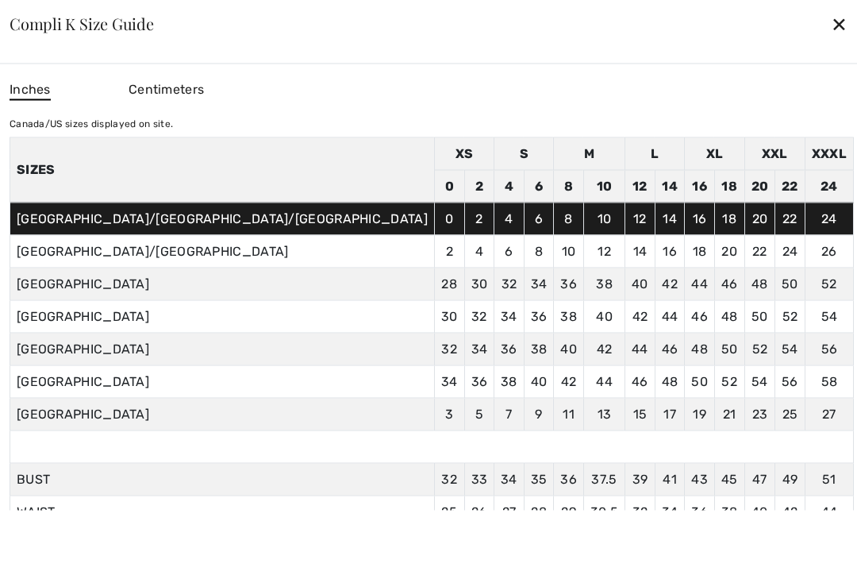
click at [831, 40] on div "✕" at bounding box center [839, 23] width 17 height 33
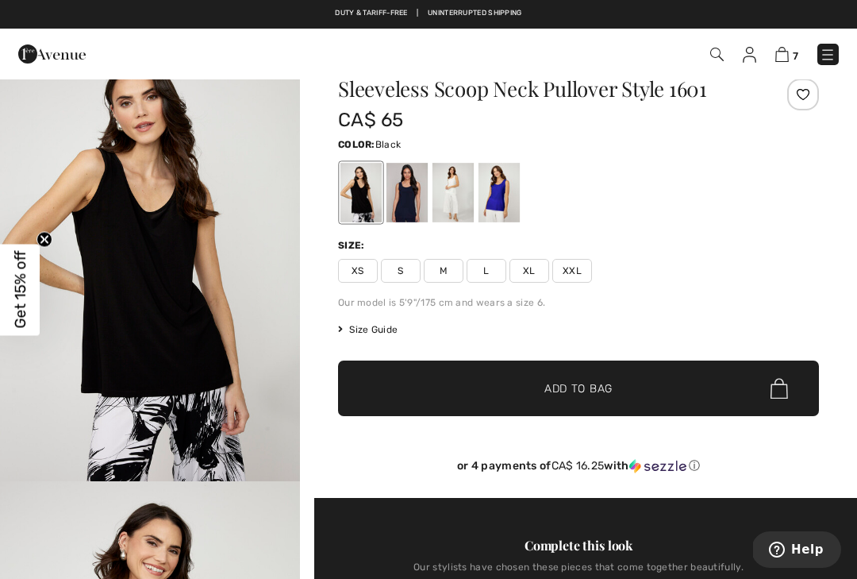
scroll to position [0, 0]
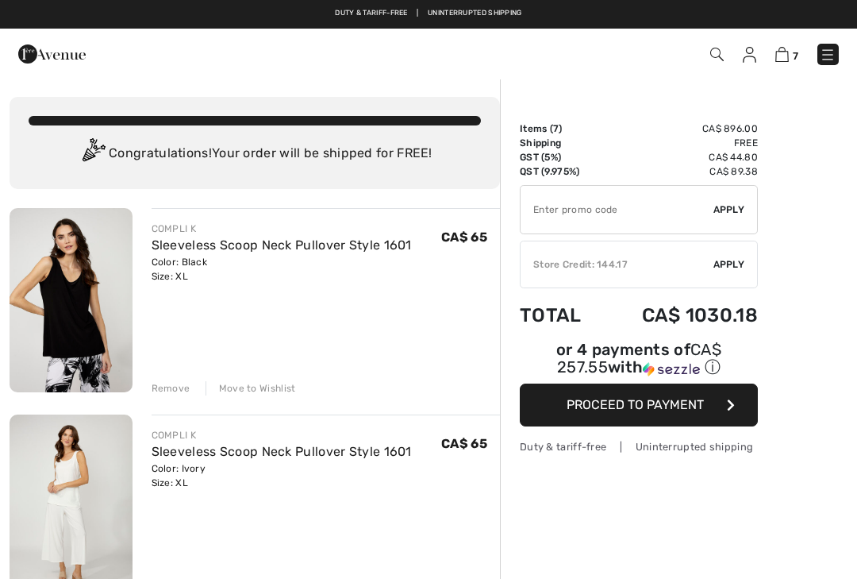
checkbox input "true"
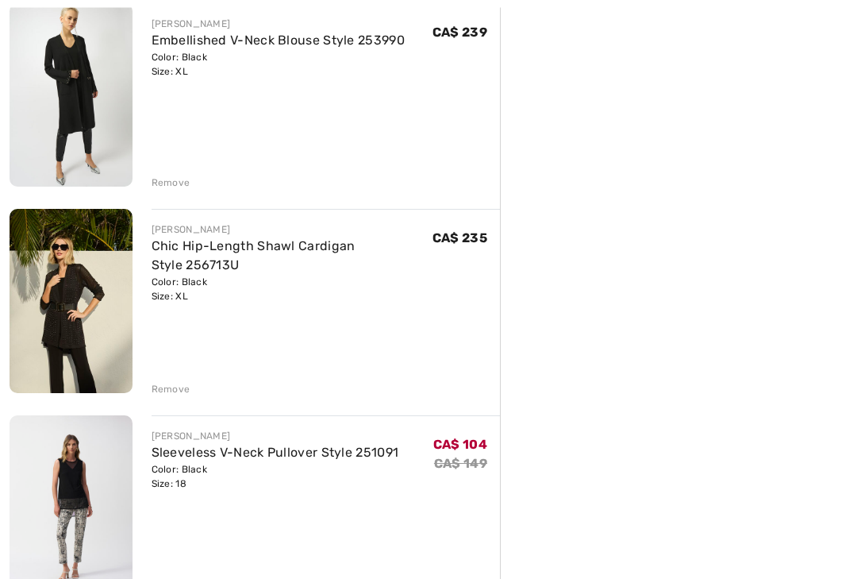
scroll to position [617, 0]
click at [179, 188] on div "Remove" at bounding box center [171, 182] width 39 height 14
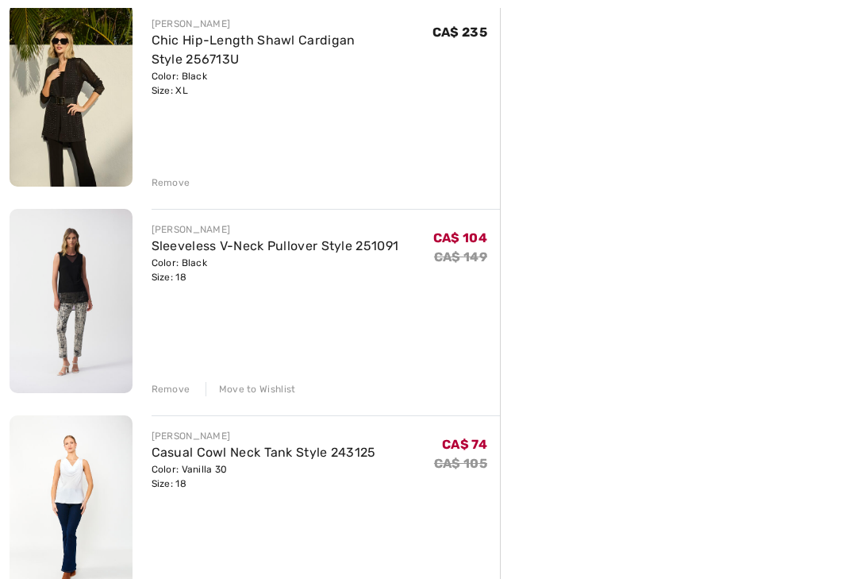
click at [315, 250] on link "Sleeveless V-Neck Pullover Style 251091" at bounding box center [276, 245] width 248 height 15
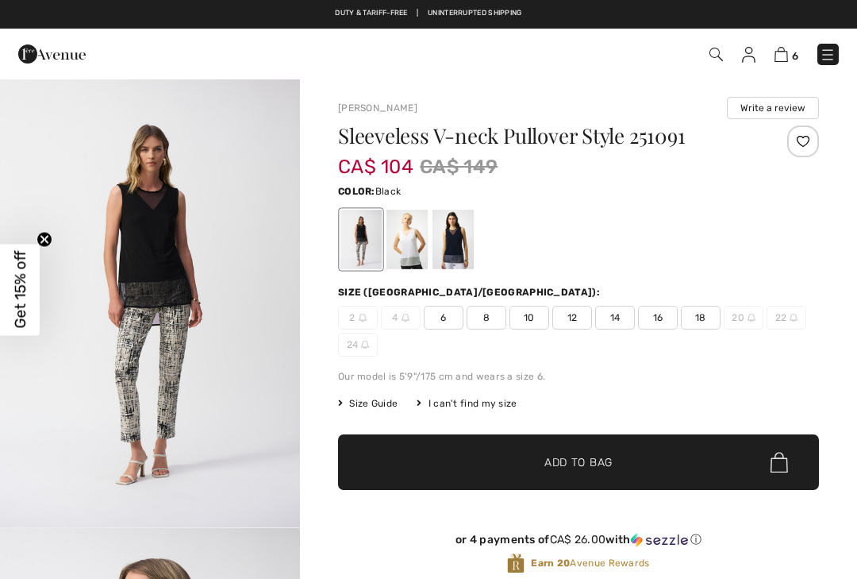
checkbox input "true"
click at [419, 246] on div at bounding box center [407, 240] width 41 height 60
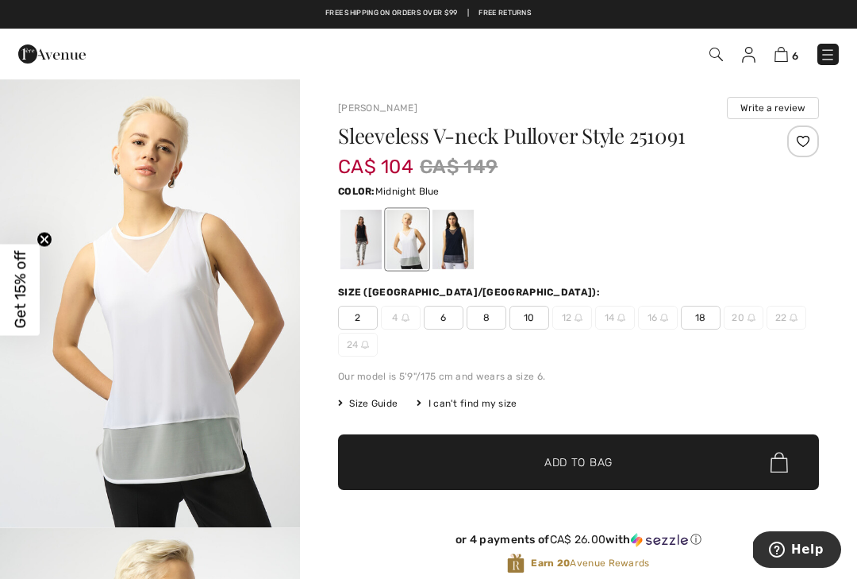
click at [465, 237] on div at bounding box center [453, 240] width 41 height 60
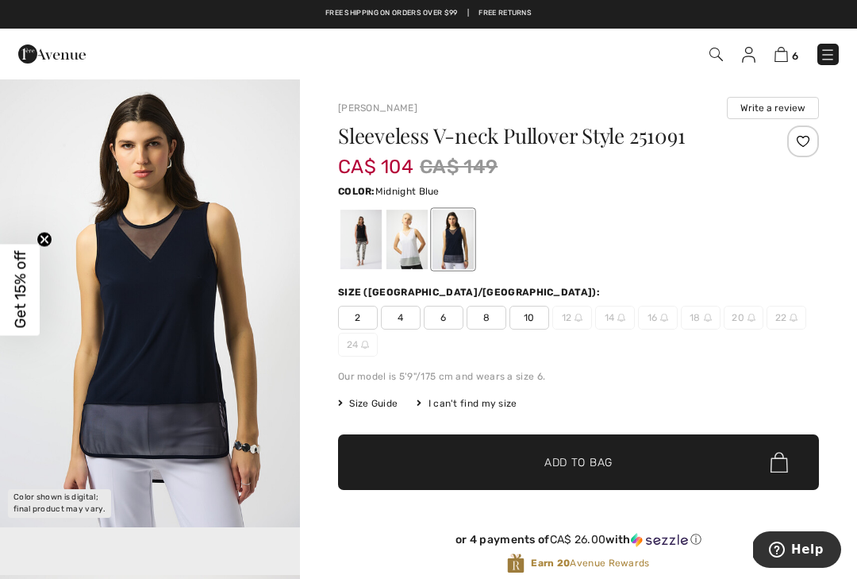
click at [417, 234] on div at bounding box center [407, 240] width 41 height 60
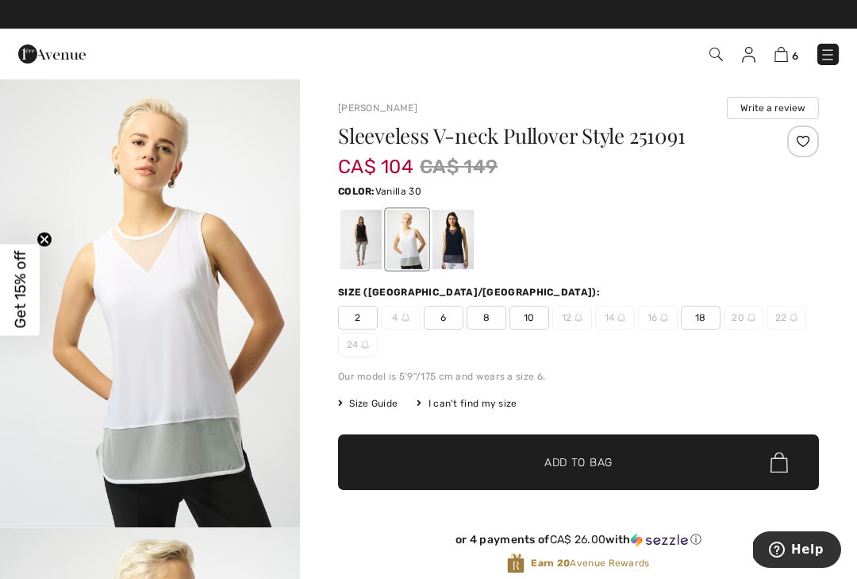
click at [721, 456] on span "✔ Added to Bag Add to Bag" at bounding box center [578, 462] width 481 height 56
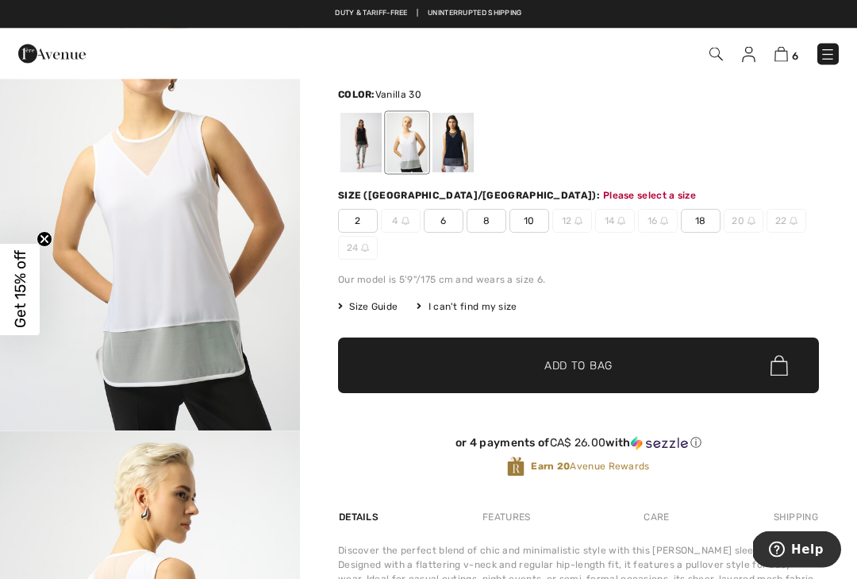
scroll to position [170, 0]
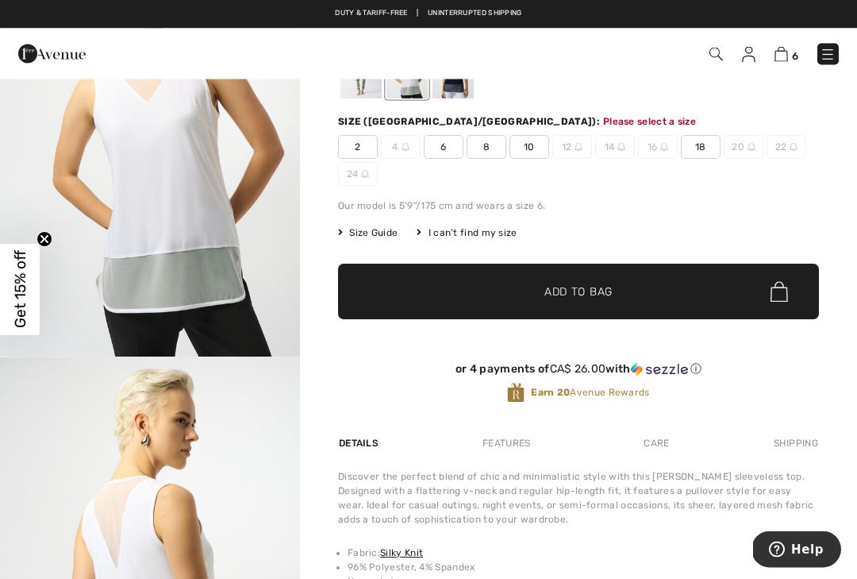
click at [703, 141] on span "18" at bounding box center [701, 148] width 40 height 24
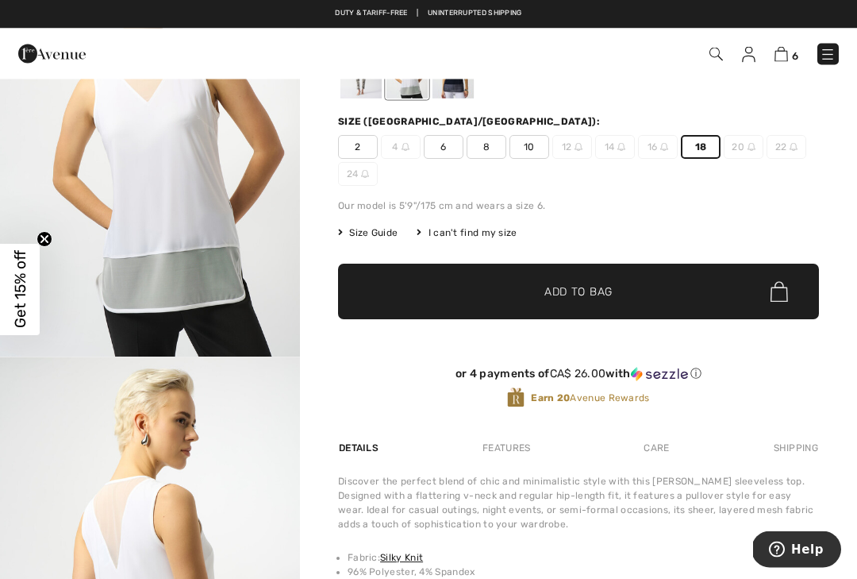
scroll to position [171, 0]
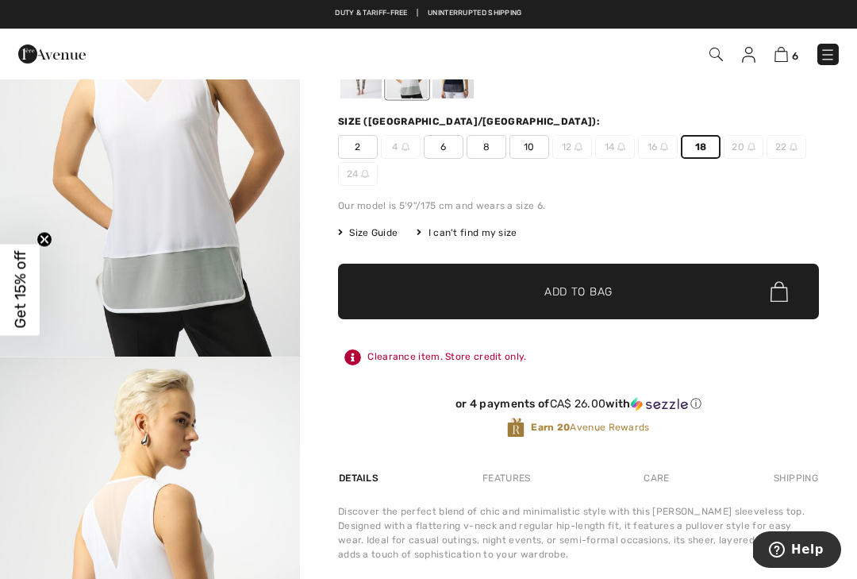
click at [690, 289] on span "✔ Added to Bag Add to Bag" at bounding box center [578, 291] width 481 height 56
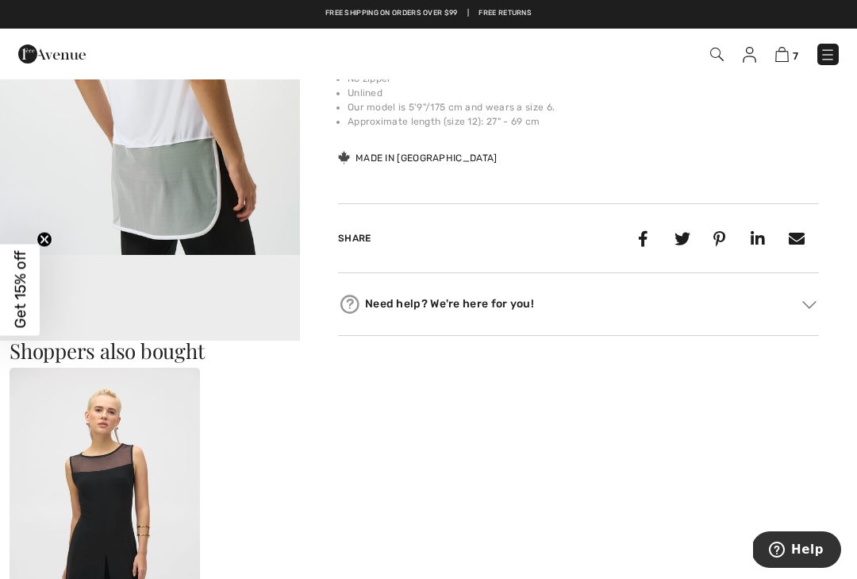
scroll to position [715, 0]
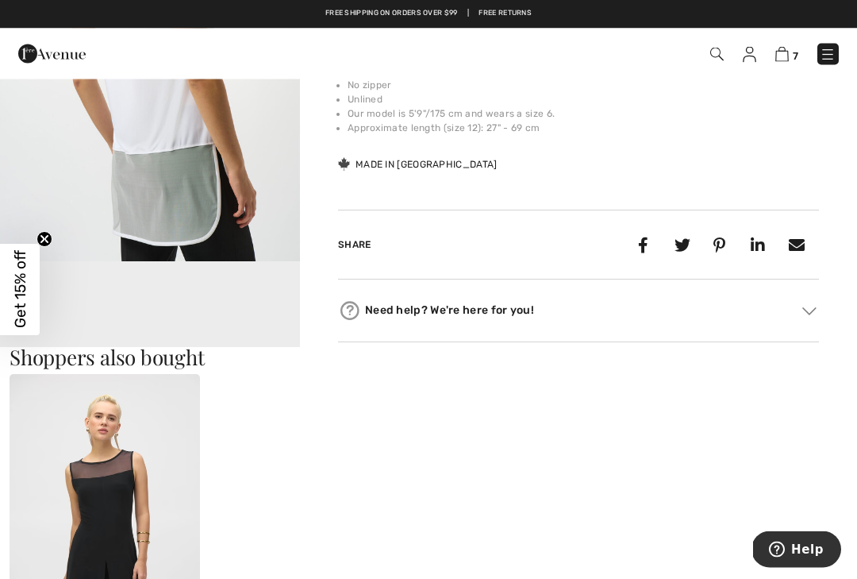
click at [246, 298] on video "Your browser does not support the video tag." at bounding box center [150, 338] width 300 height 150
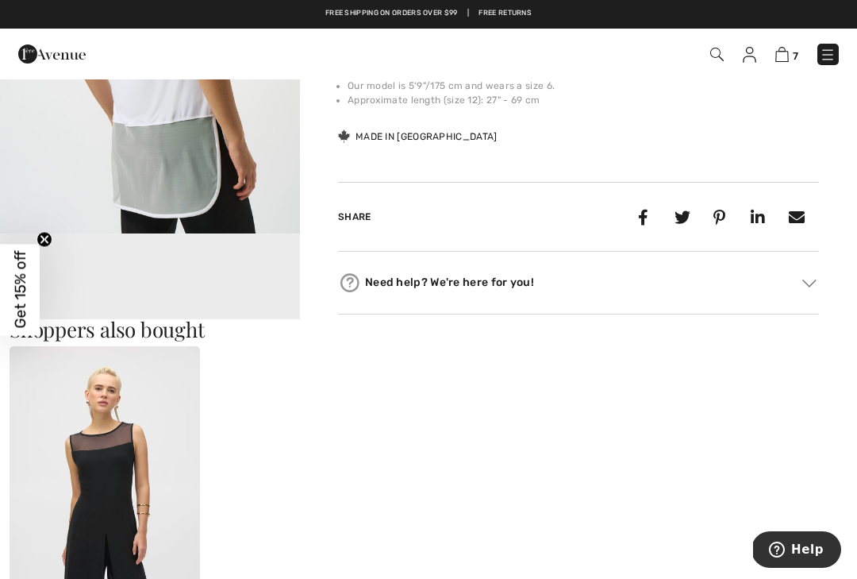
scroll to position [744, 0]
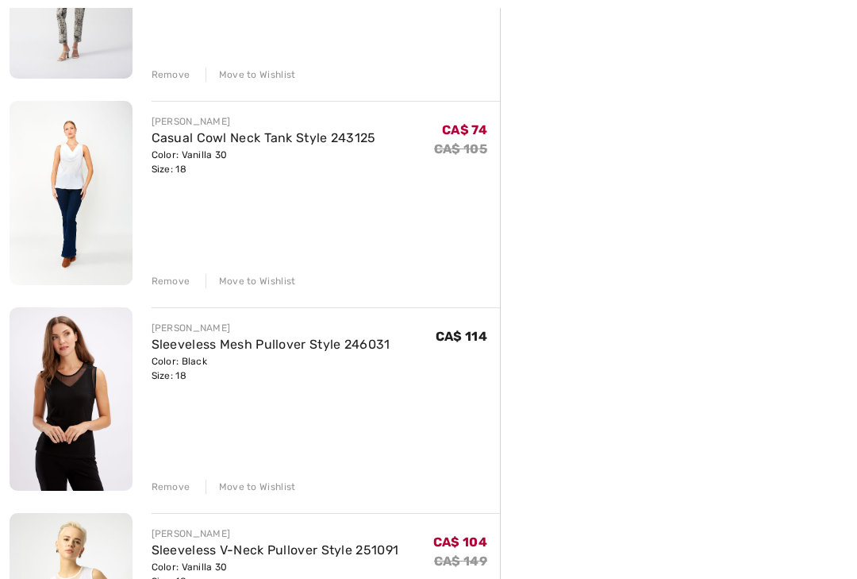
scroll to position [933, 0]
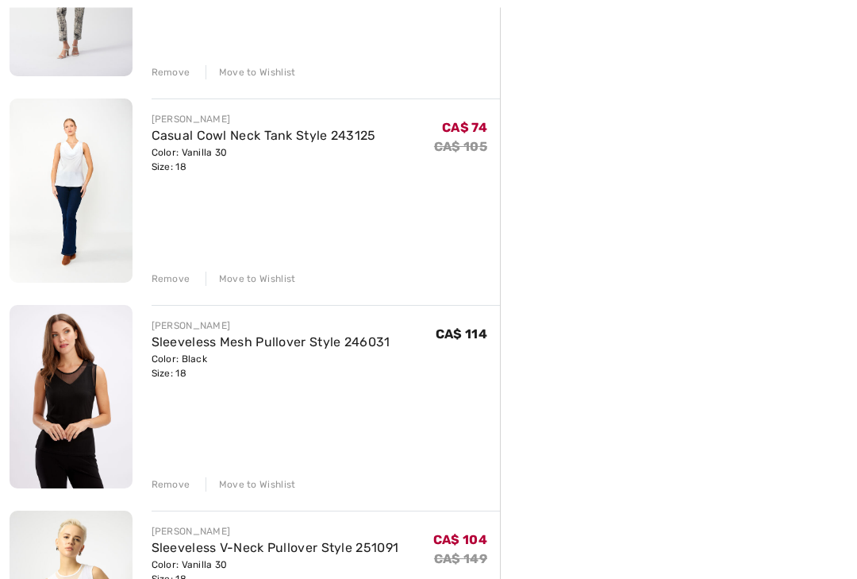
click at [338, 138] on link "Casual Cowl Neck Tank Style 243125" at bounding box center [264, 136] width 225 height 15
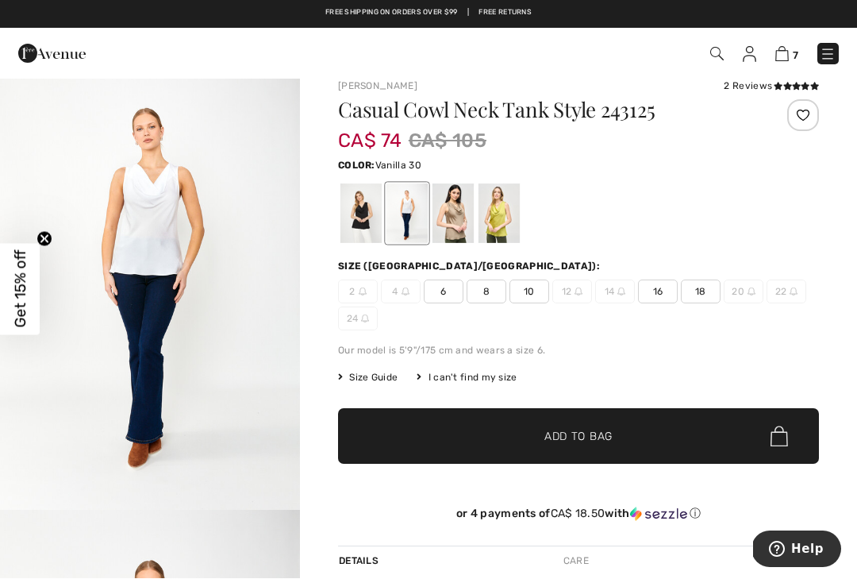
scroll to position [18, 0]
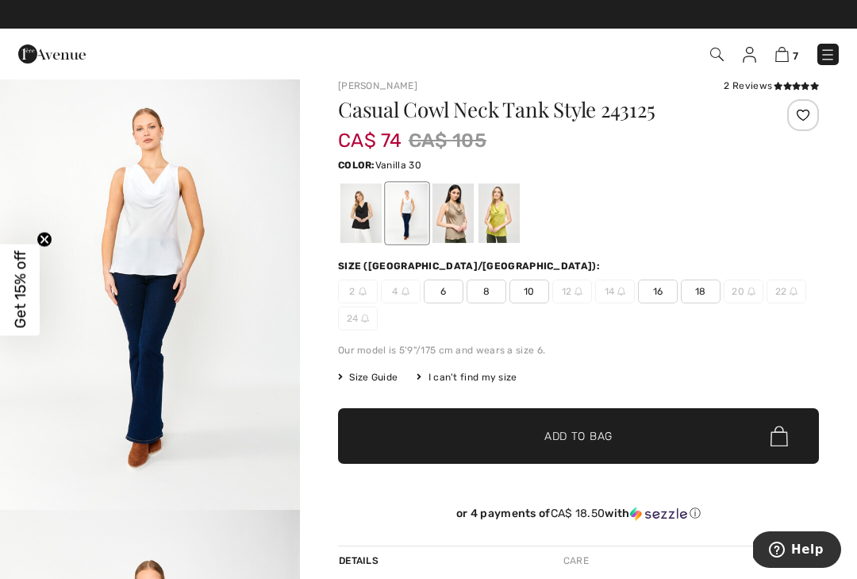
click at [768, 86] on div "2 Reviews" at bounding box center [771, 86] width 95 height 14
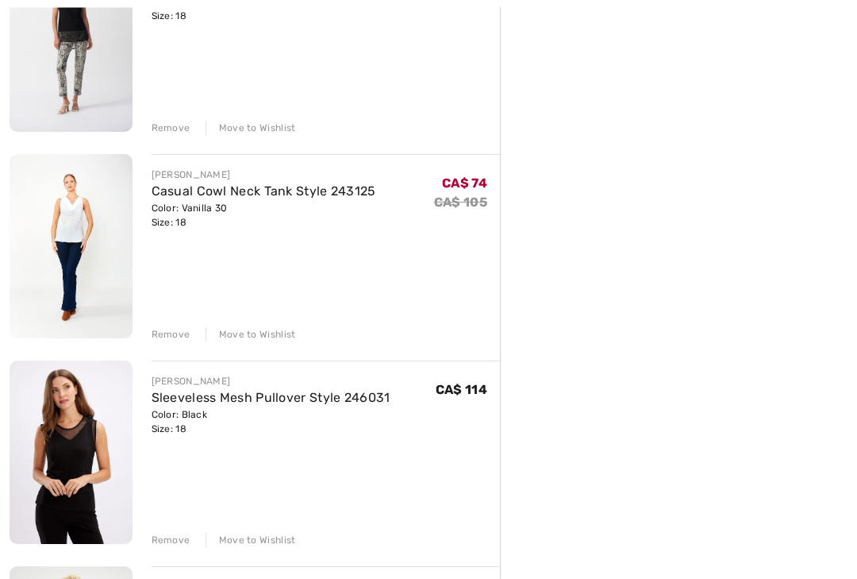
scroll to position [994, 0]
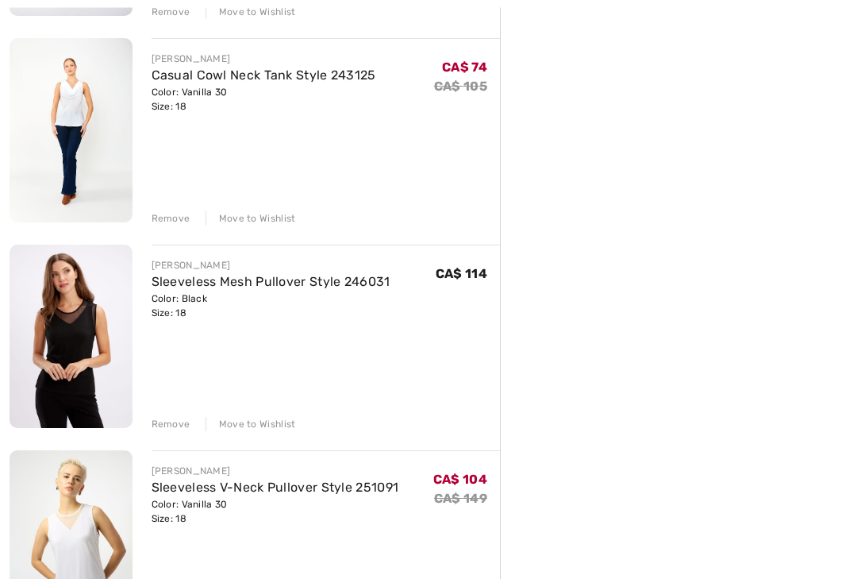
click at [375, 287] on link "Sleeveless Mesh Pullover Style 246031" at bounding box center [271, 282] width 239 height 15
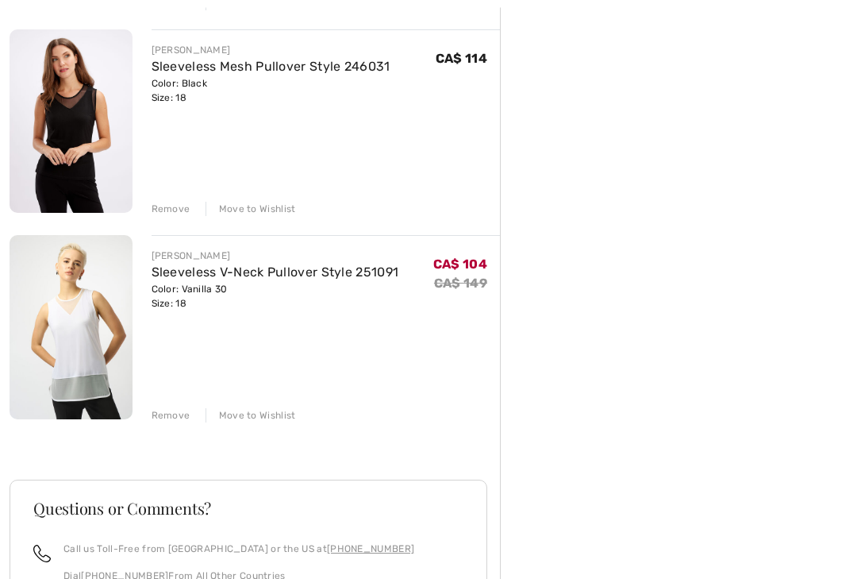
scroll to position [1210, 0]
click at [263, 207] on div "Move to Wishlist" at bounding box center [251, 209] width 90 height 14
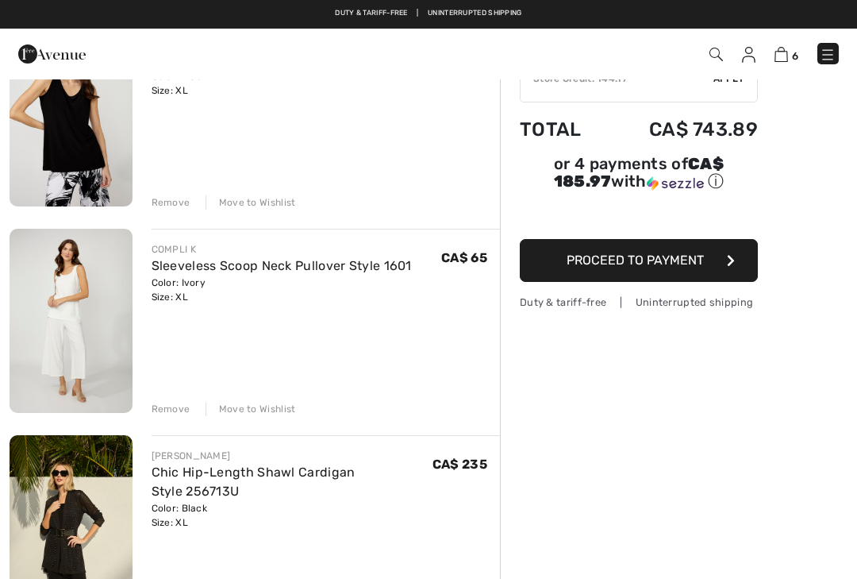
scroll to position [185, 0]
